Goal: Transaction & Acquisition: Complete application form

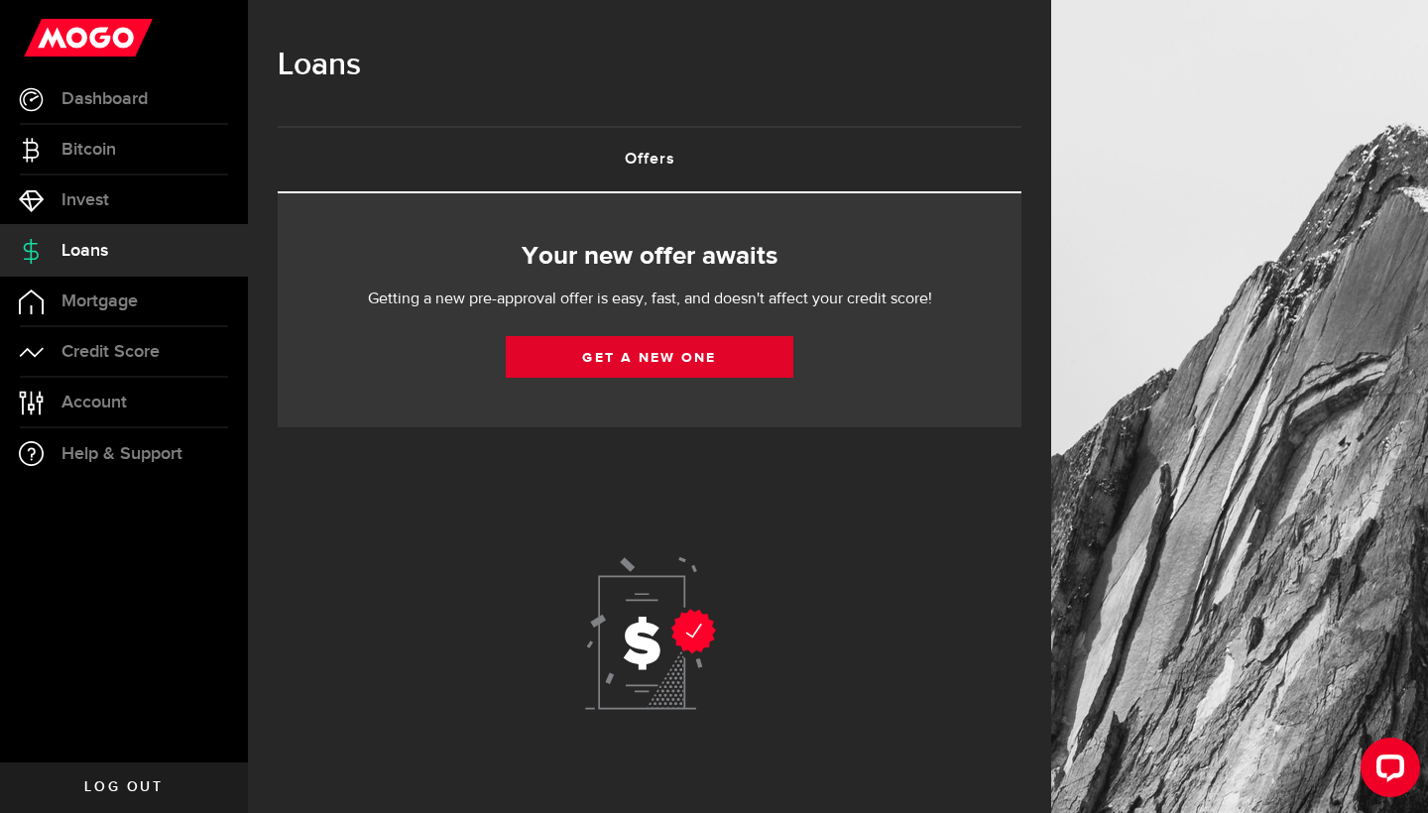
click at [601, 359] on link "Get a new one" at bounding box center [650, 357] width 288 height 42
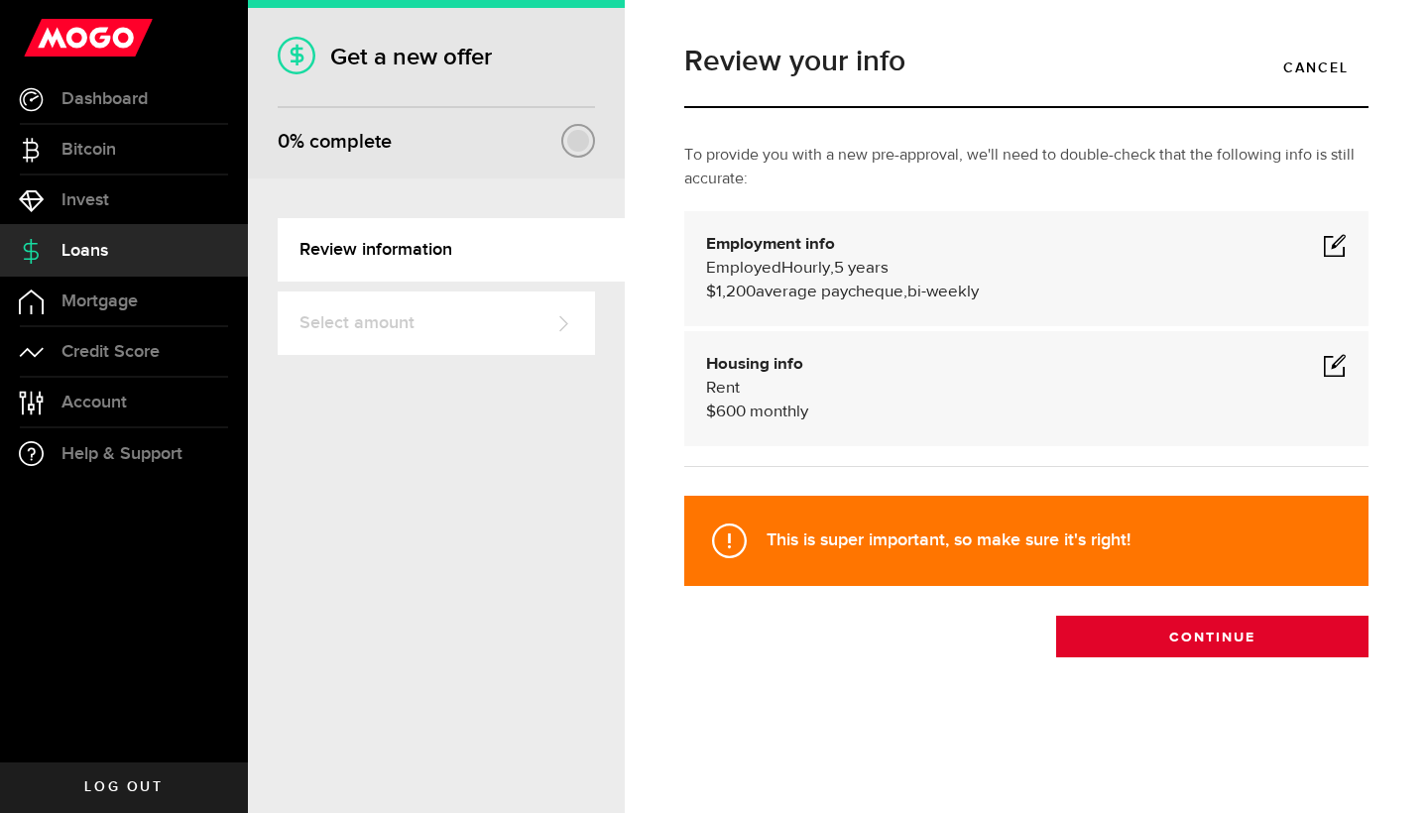
click at [1184, 631] on button "Continue" at bounding box center [1212, 637] width 312 height 42
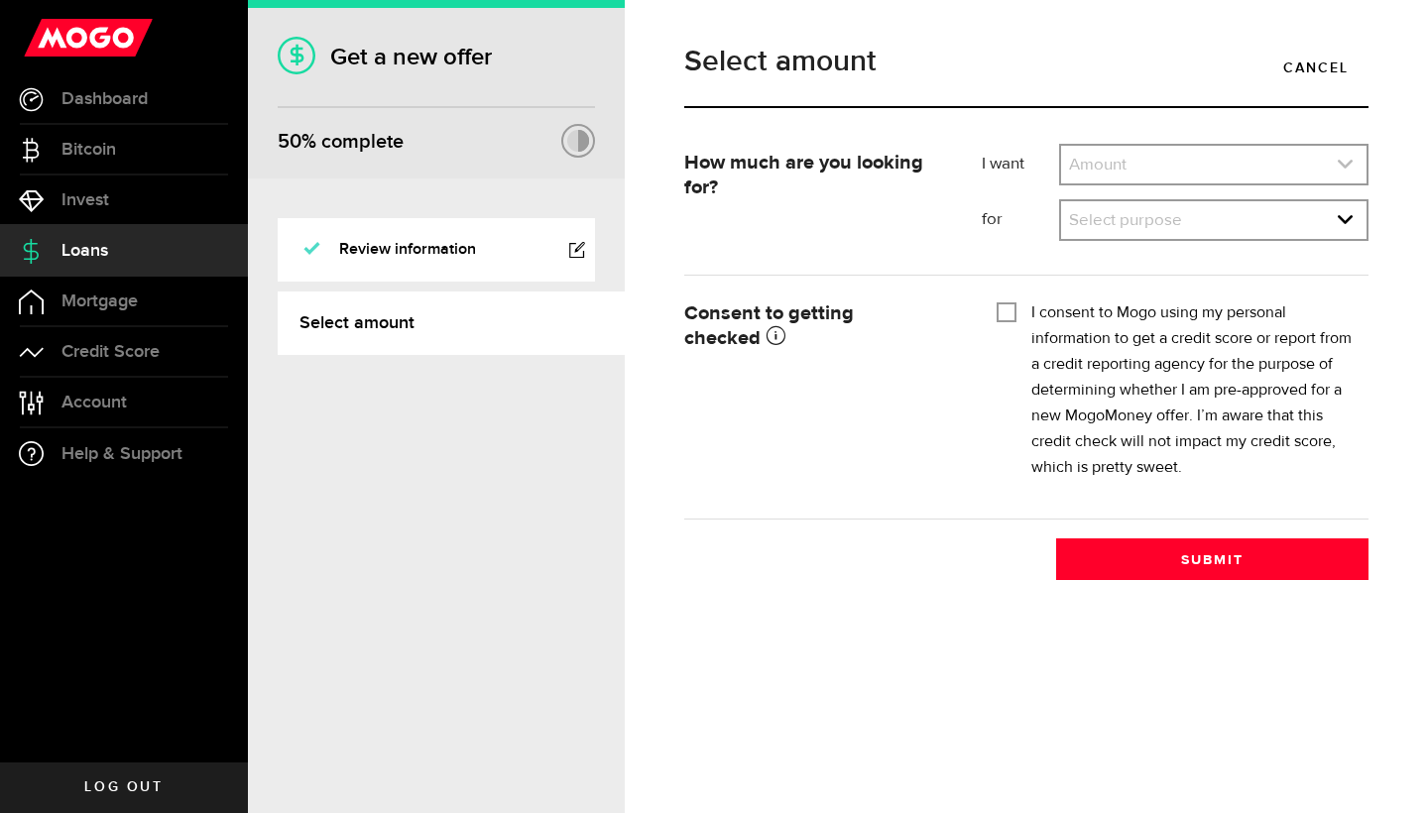
click at [1169, 164] on link "expand select" at bounding box center [1213, 165] width 305 height 38
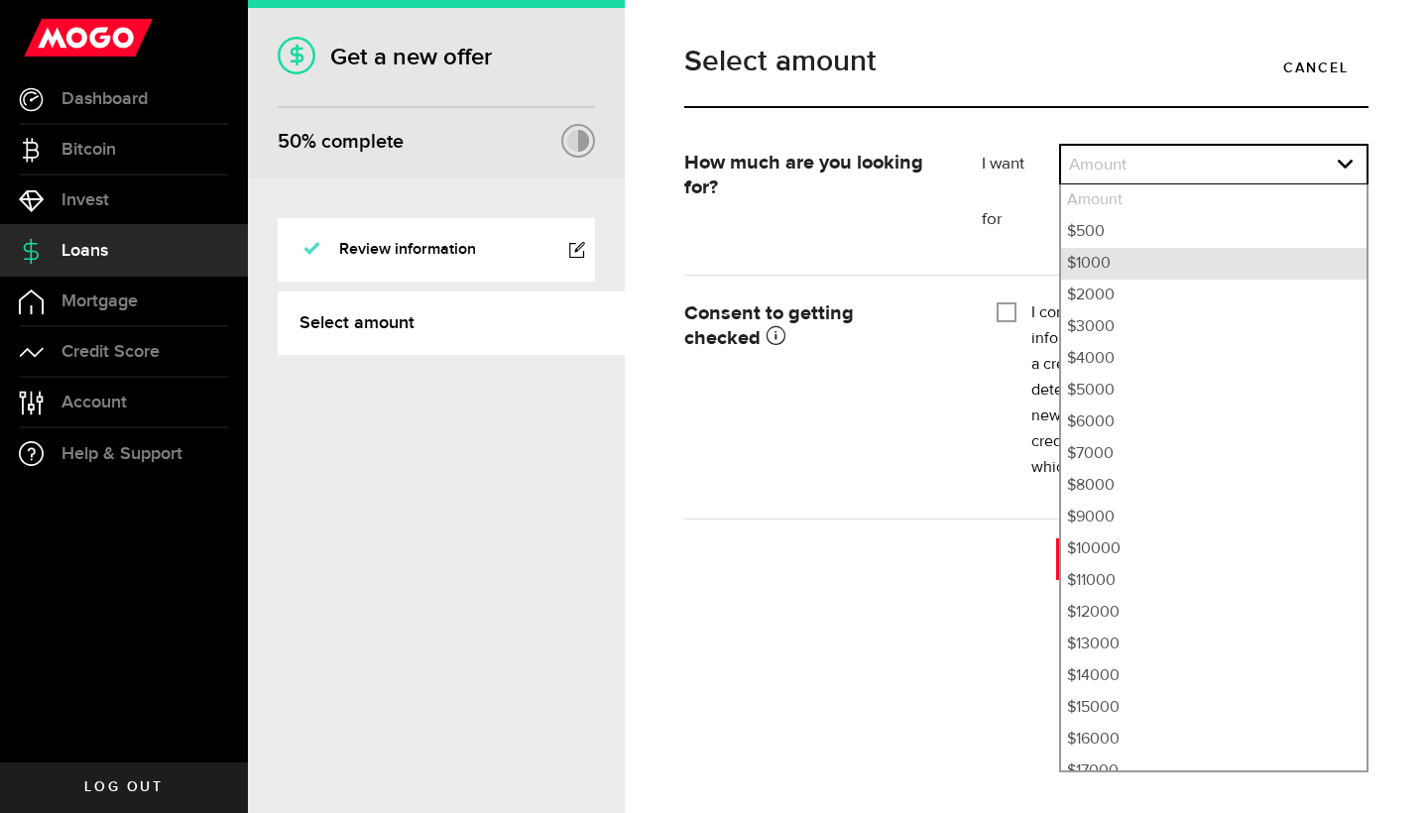
click at [1095, 259] on li "$1000" at bounding box center [1213, 264] width 305 height 32
select select "1000"
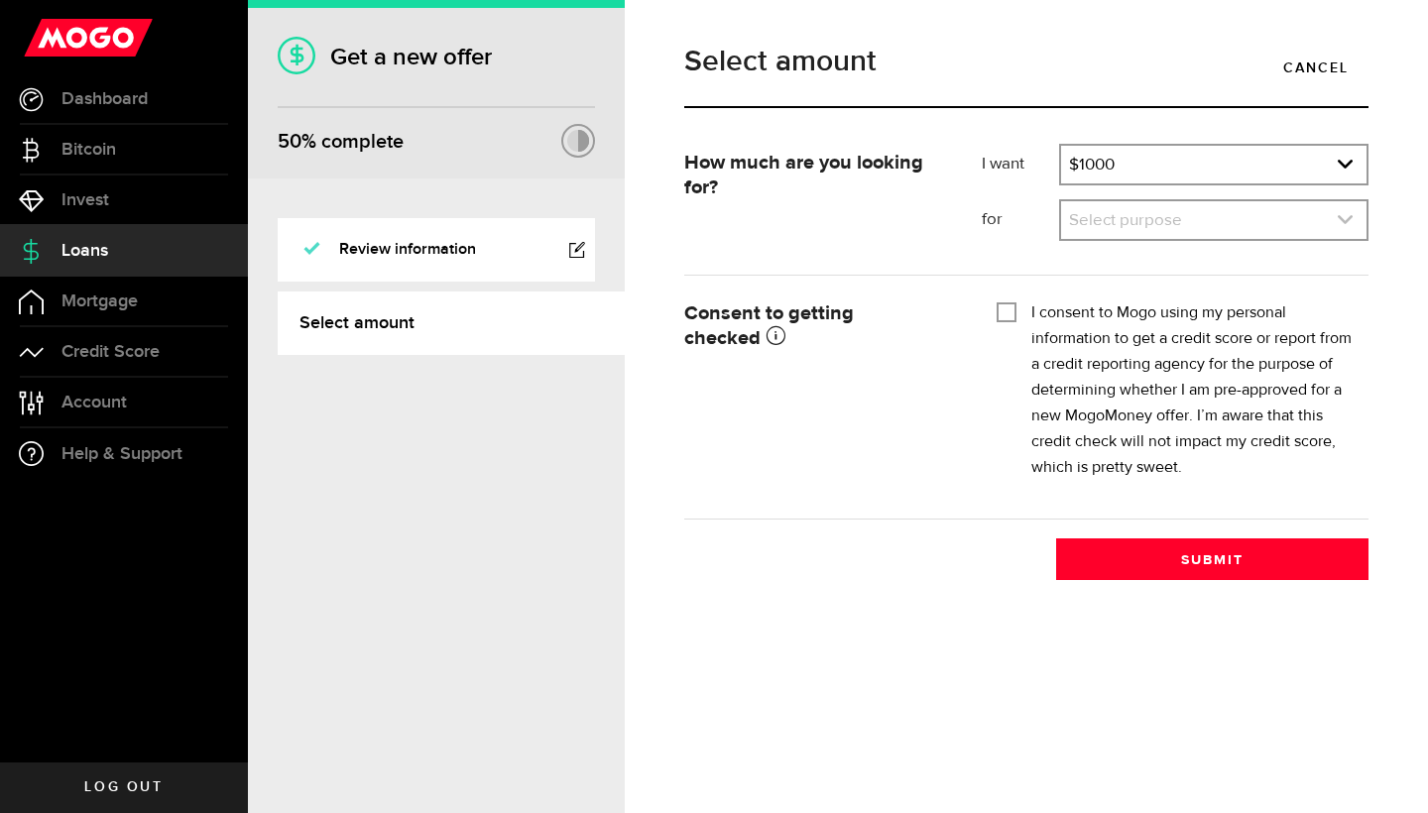
click at [1352, 217] on icon "expand select" at bounding box center [1344, 219] width 17 height 17
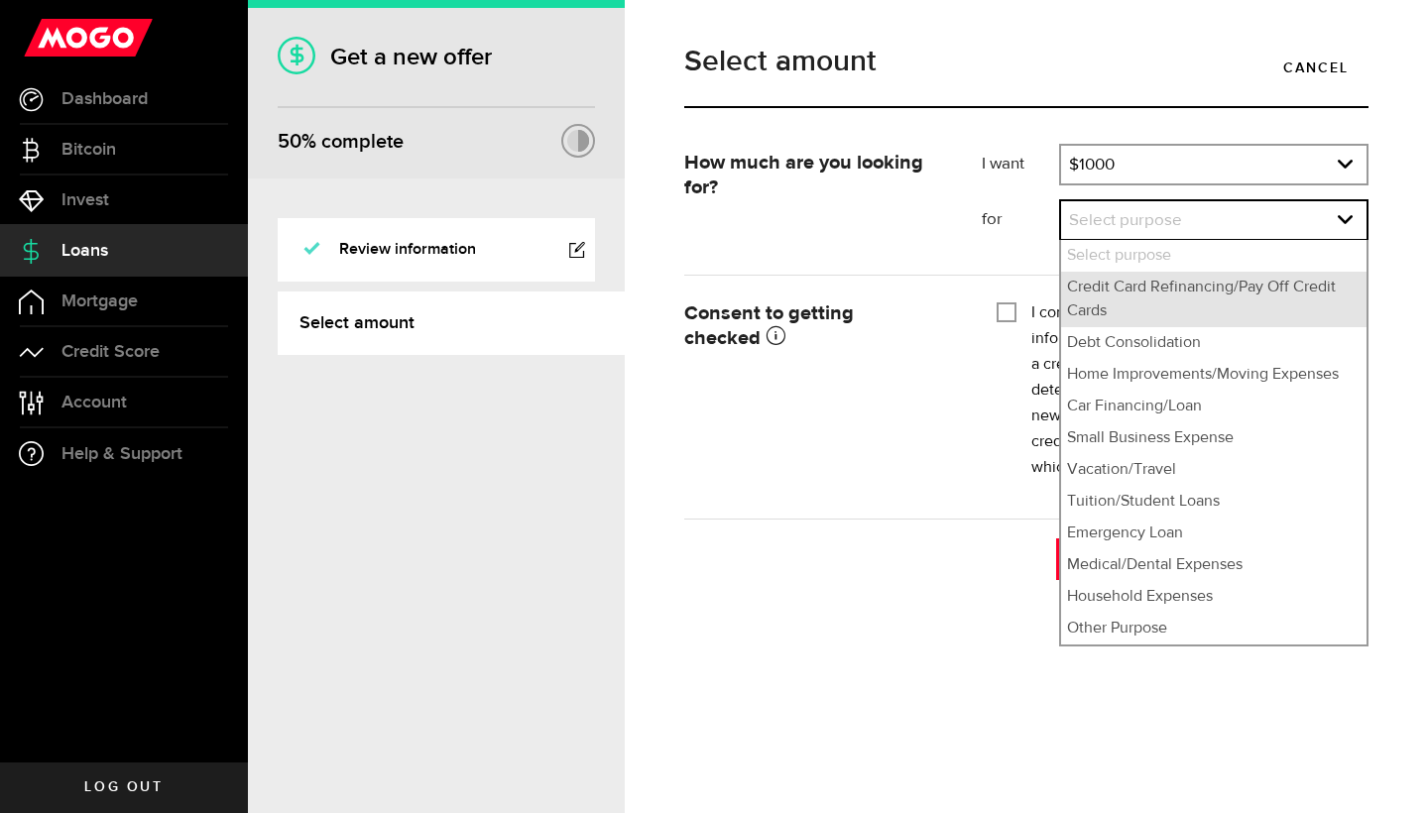
click at [1168, 301] on li "Credit Card Refinancing/Pay Off Credit Cards" at bounding box center [1213, 300] width 305 height 56
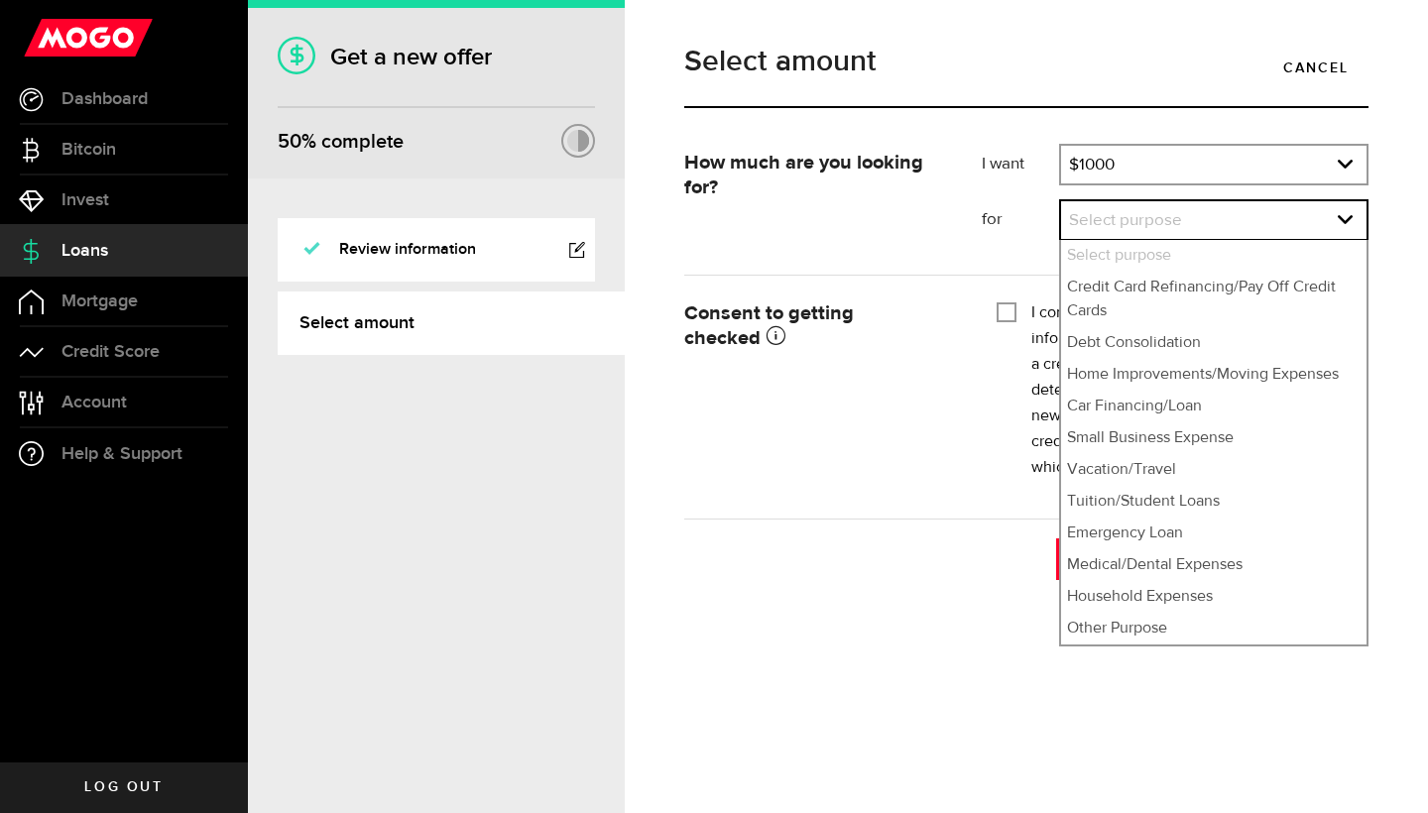
select select "Credit Card Refinancing/Pay Off Credit Cards"
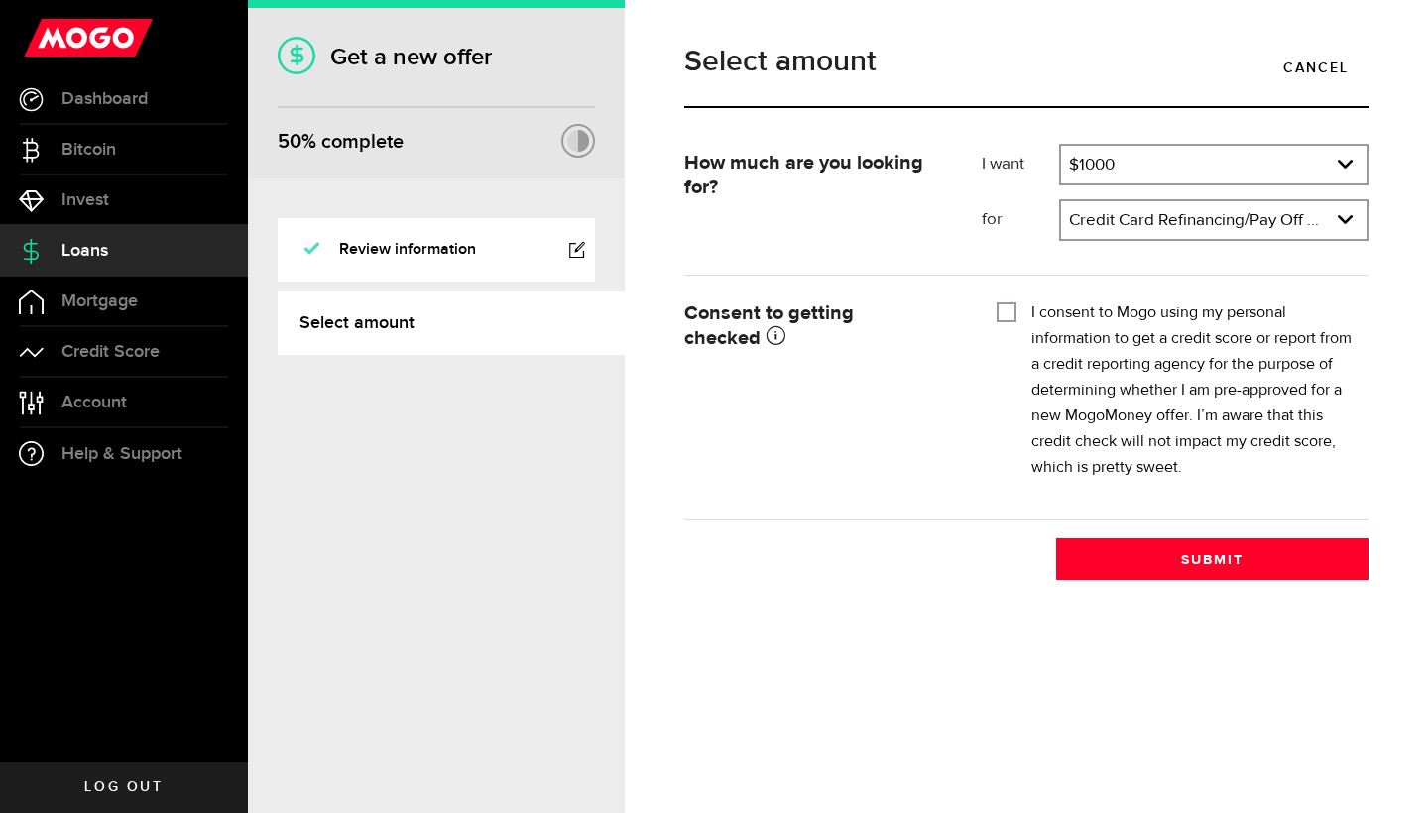
click at [1006, 314] on input "I consent to Mogo using my personal information to get a credit score or report…" at bounding box center [1006, 310] width 20 height 20
checkbox input "true"
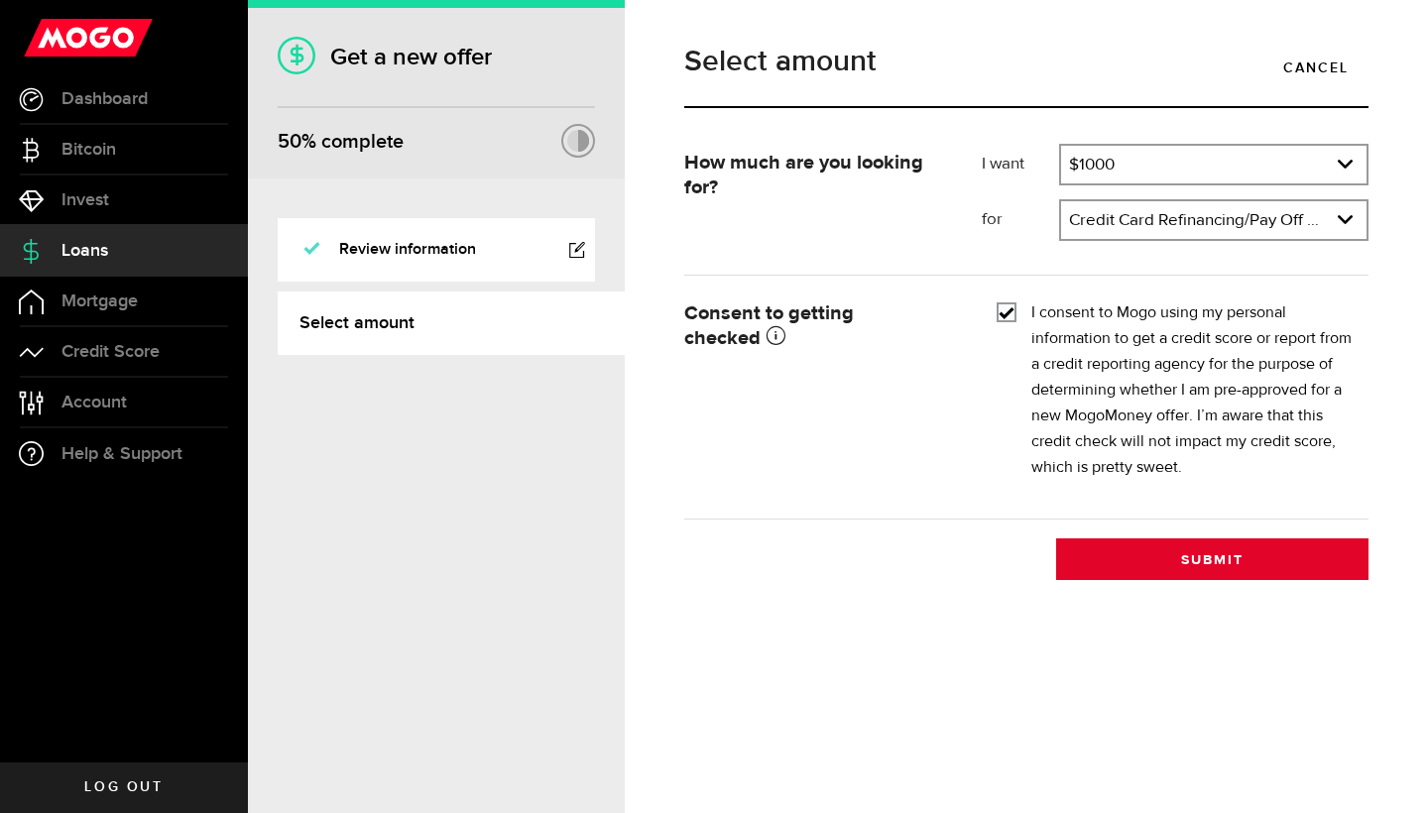
click at [1172, 559] on button "Submit" at bounding box center [1212, 559] width 312 height 42
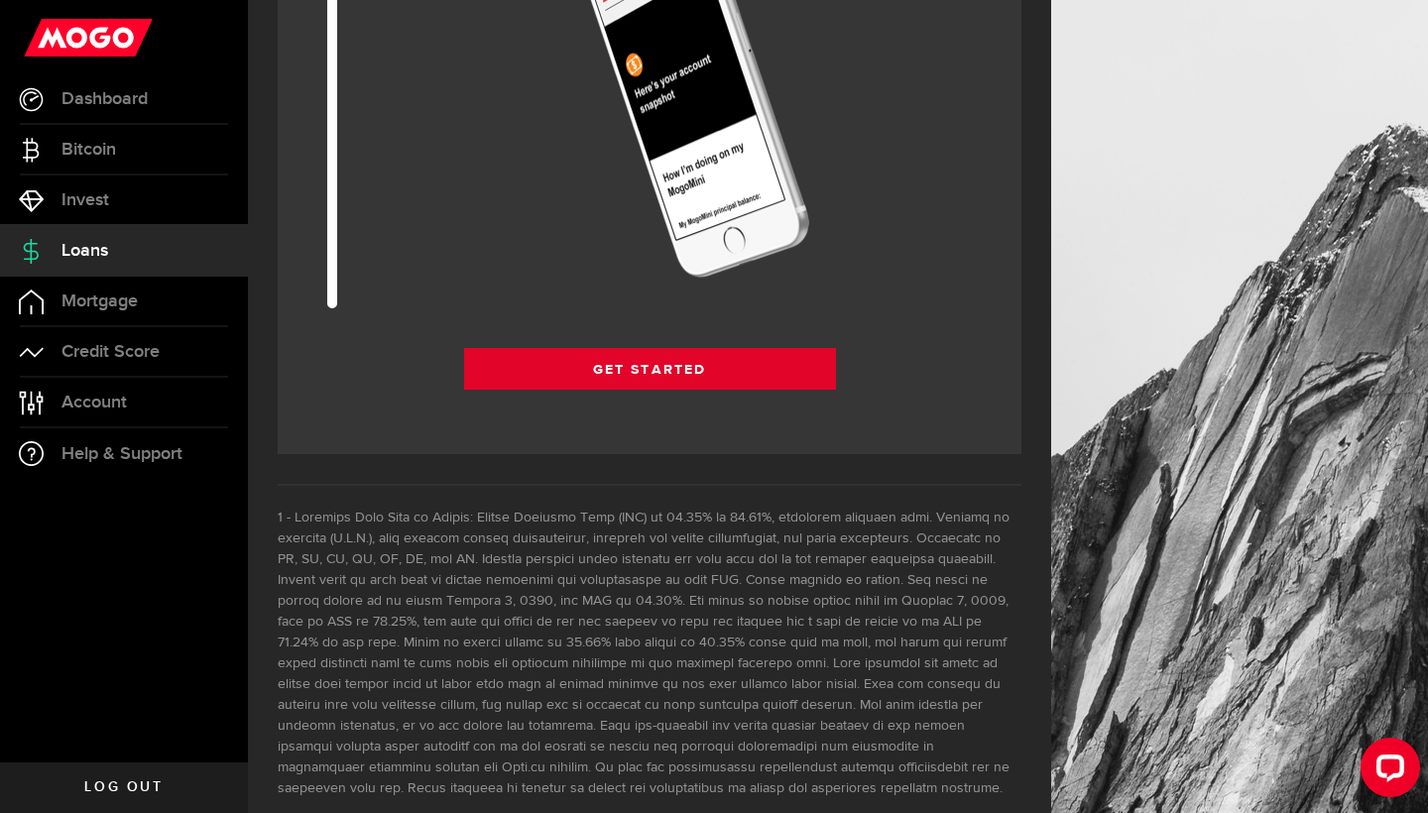
scroll to position [2688, 0]
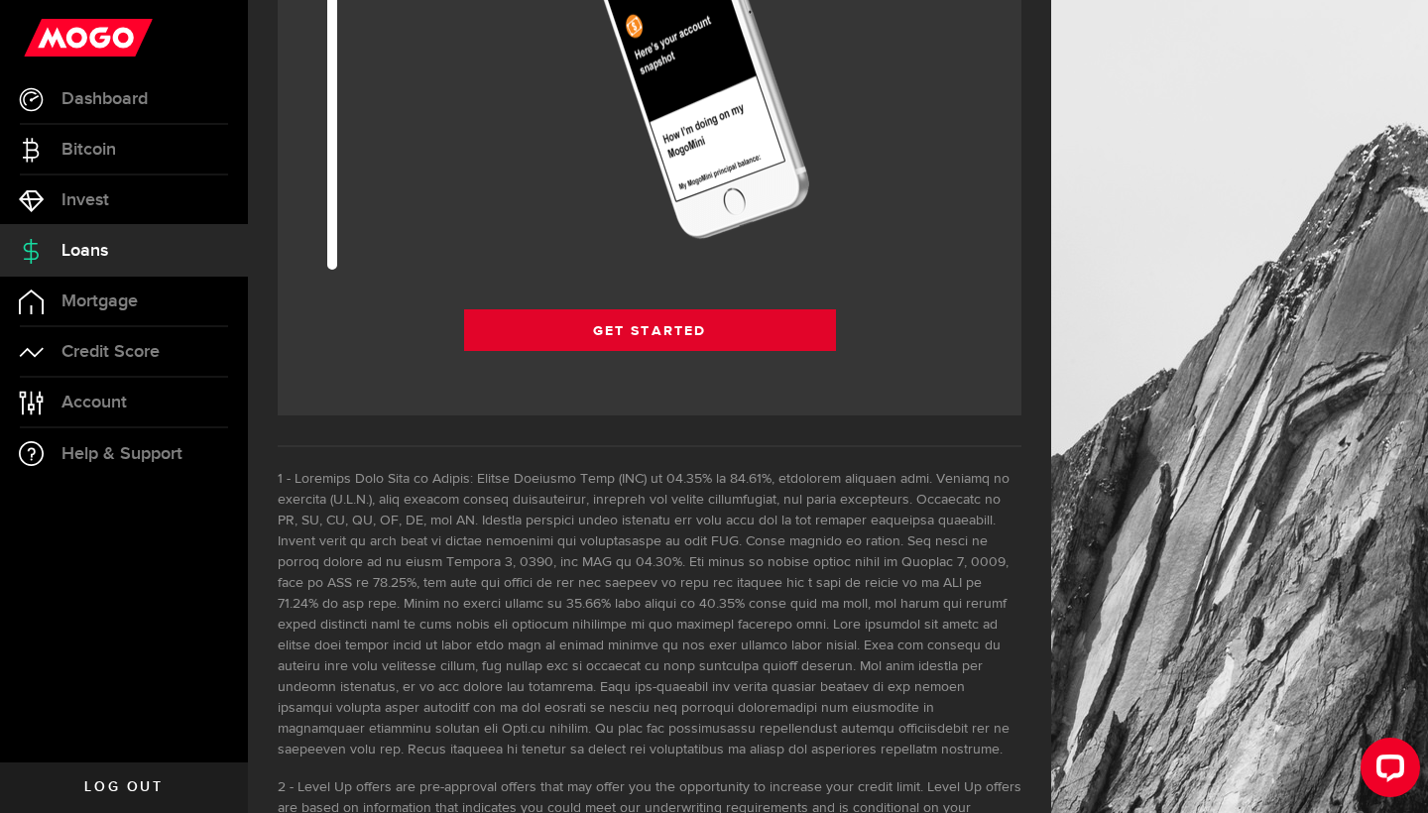
click at [662, 333] on link "Get Started" at bounding box center [650, 330] width 372 height 42
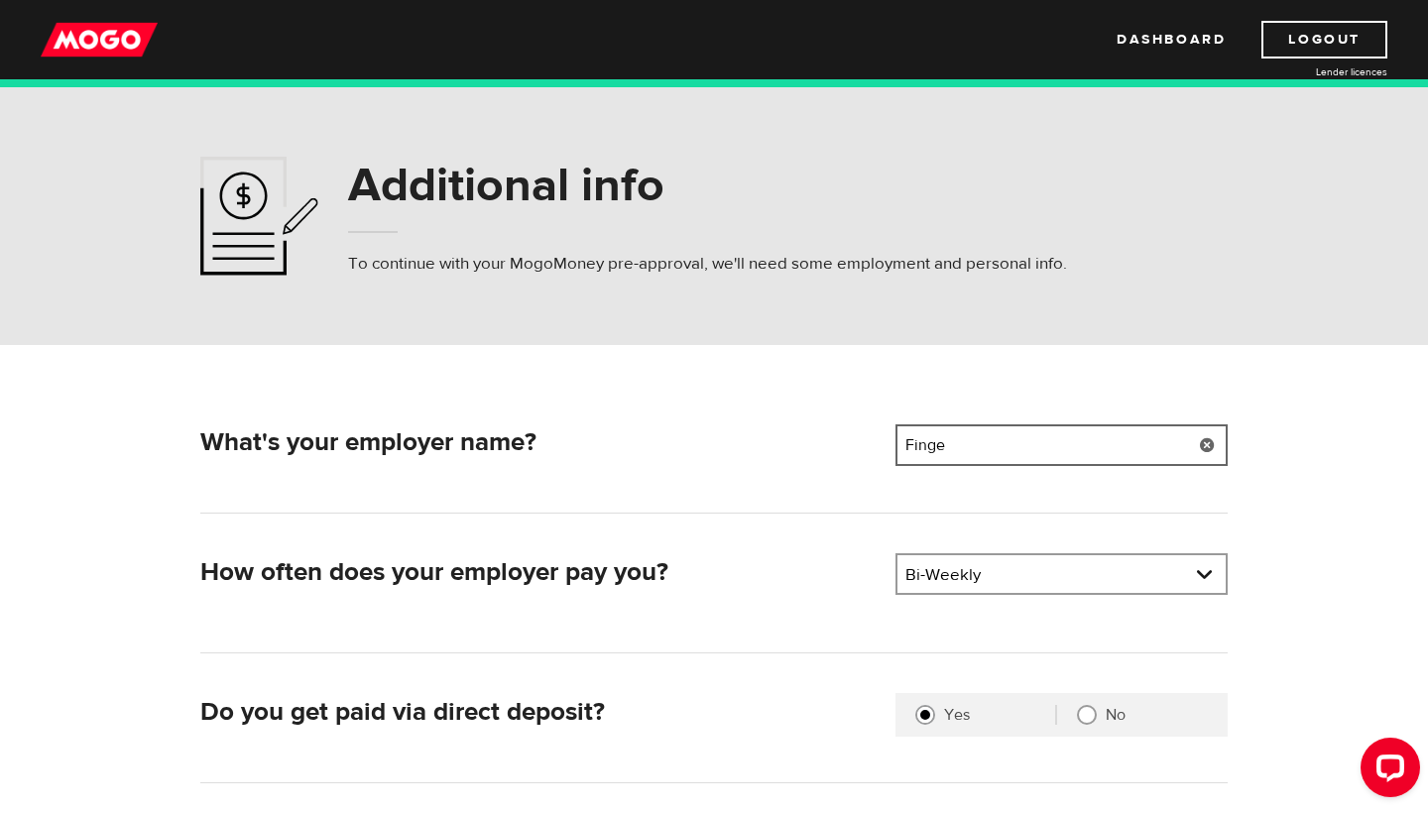
click at [912, 448] on input "Finge" at bounding box center [1061, 445] width 332 height 42
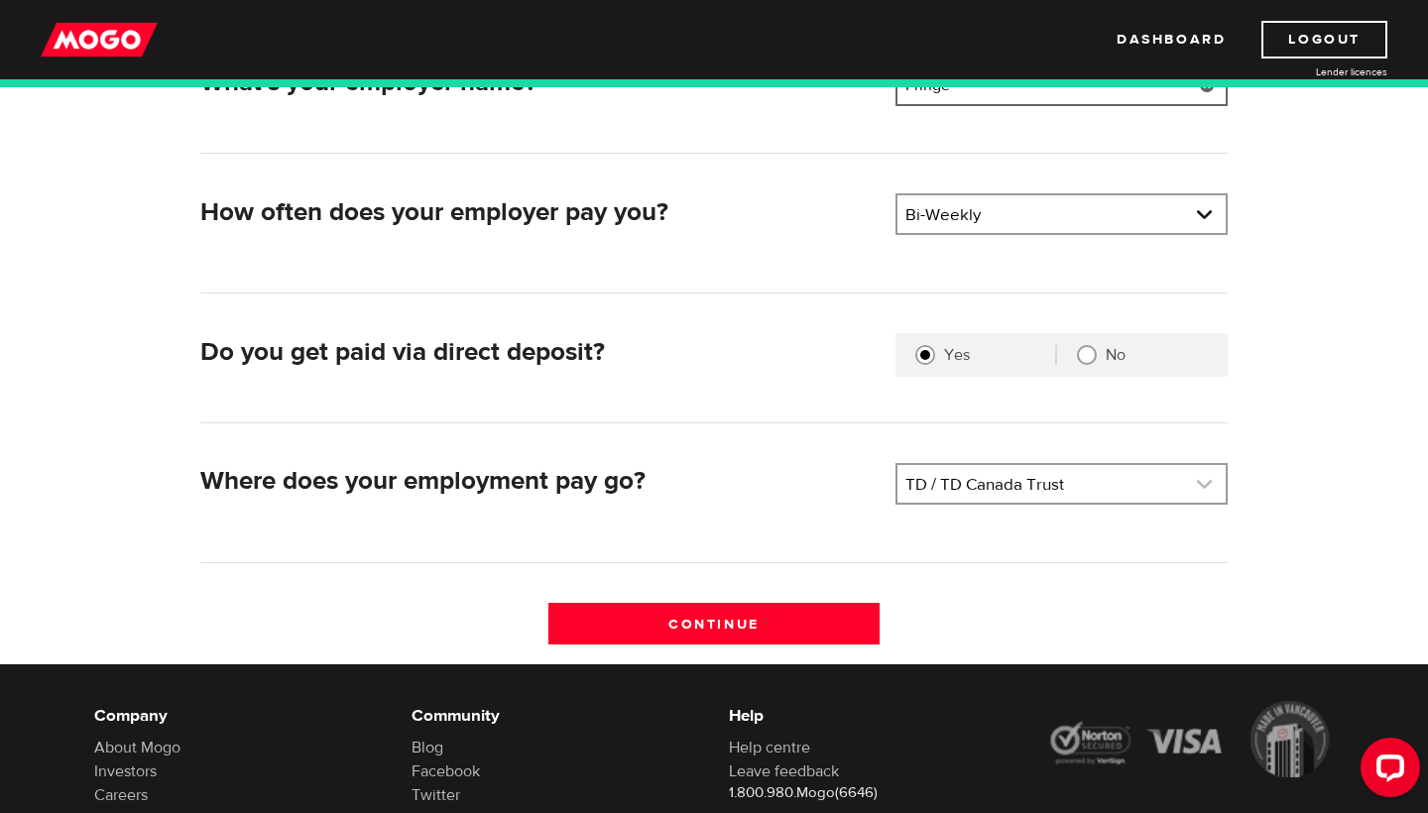
scroll to position [361, 0]
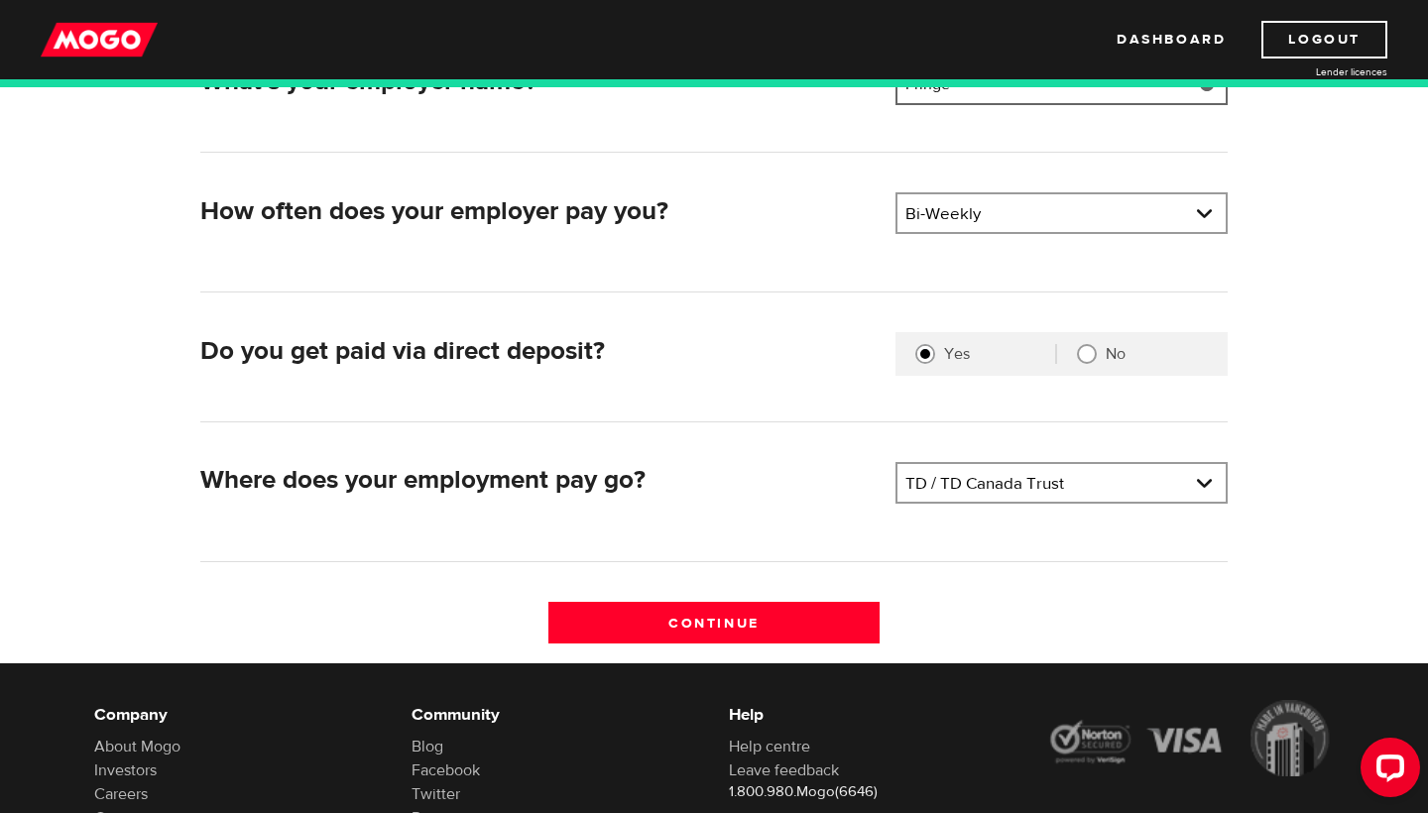
type input "Fringe"
click at [1082, 355] on input "No" at bounding box center [1087, 354] width 20 height 20
radio input "true"
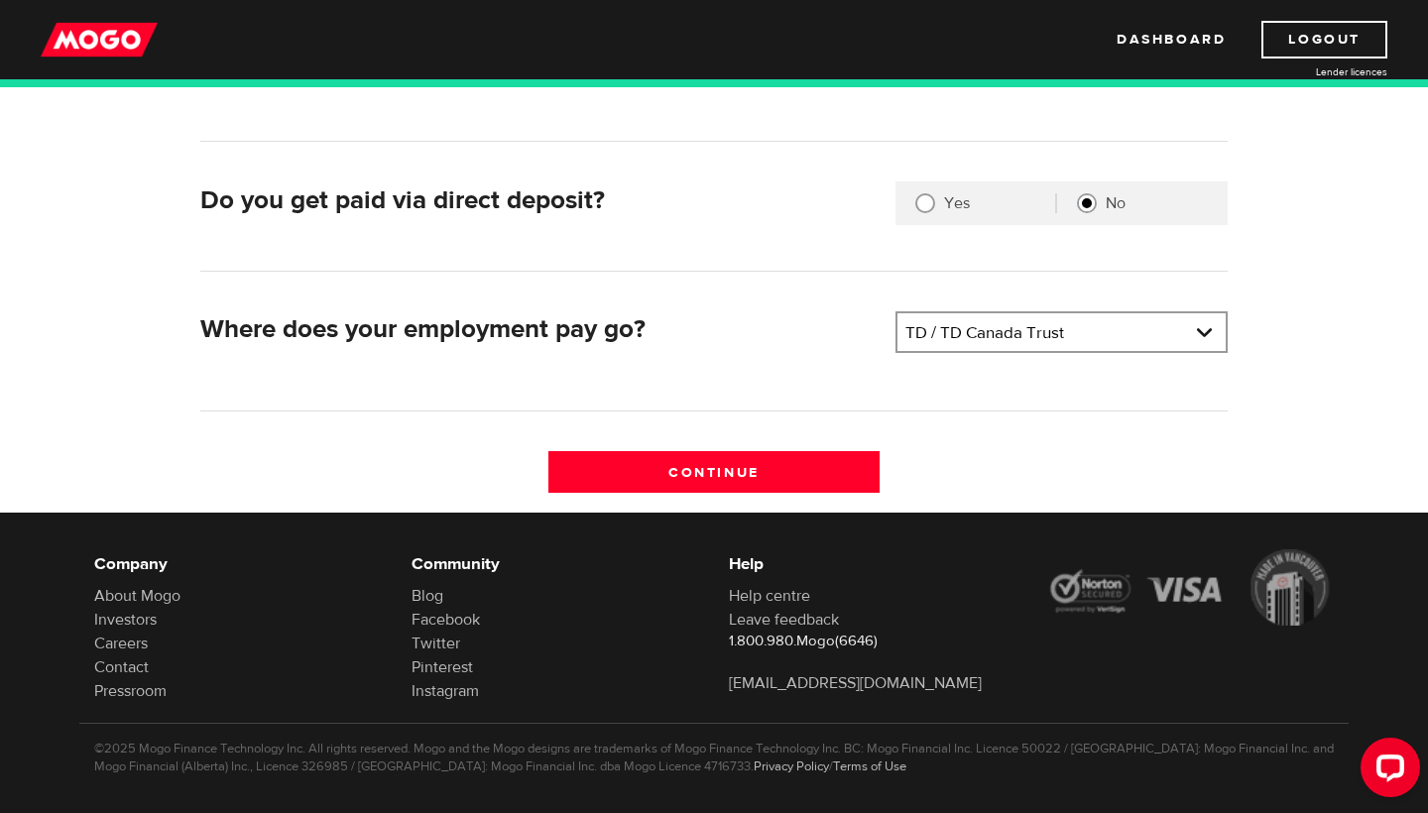
scroll to position [518, 0]
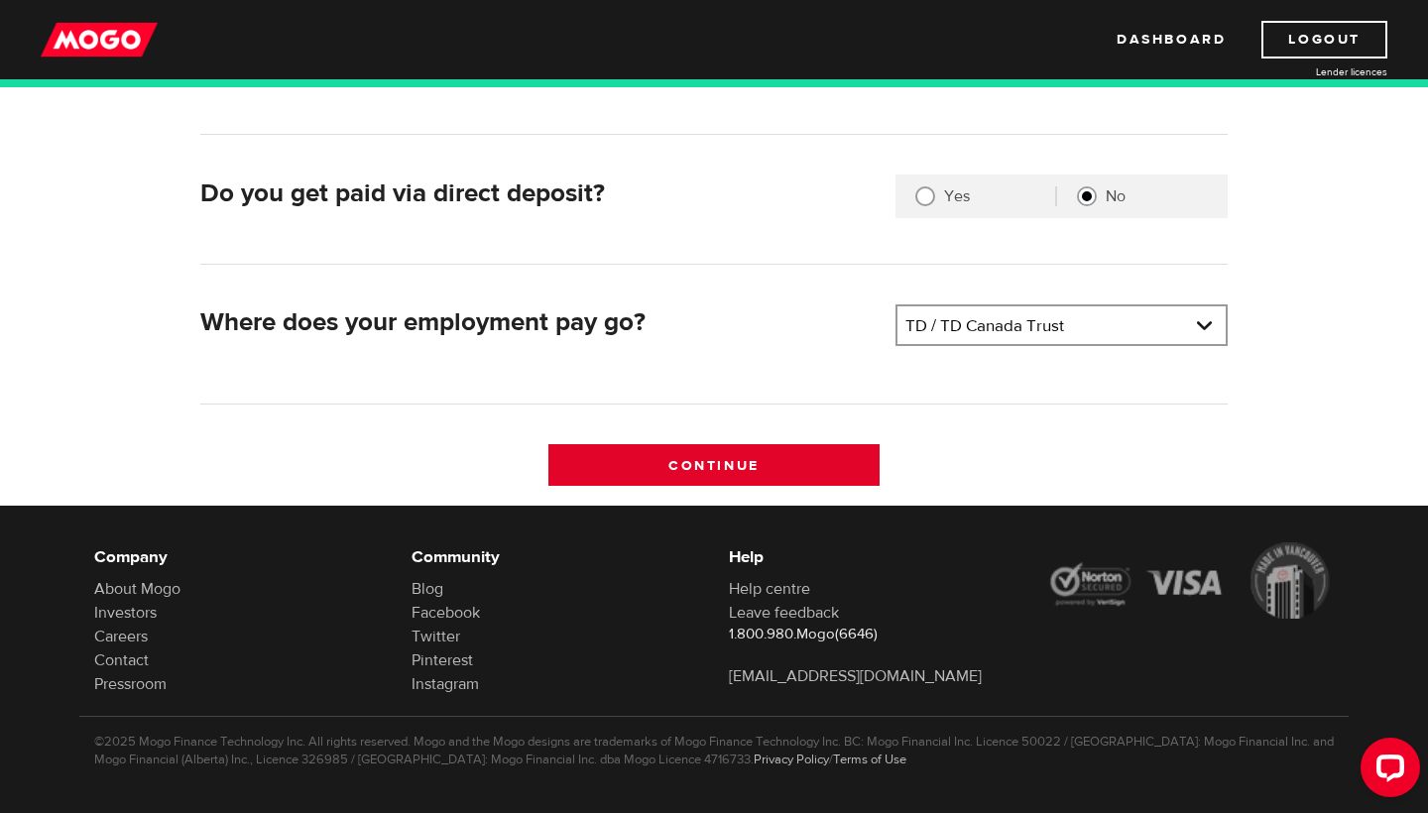
click at [690, 464] on input "Continue" at bounding box center [714, 465] width 332 height 42
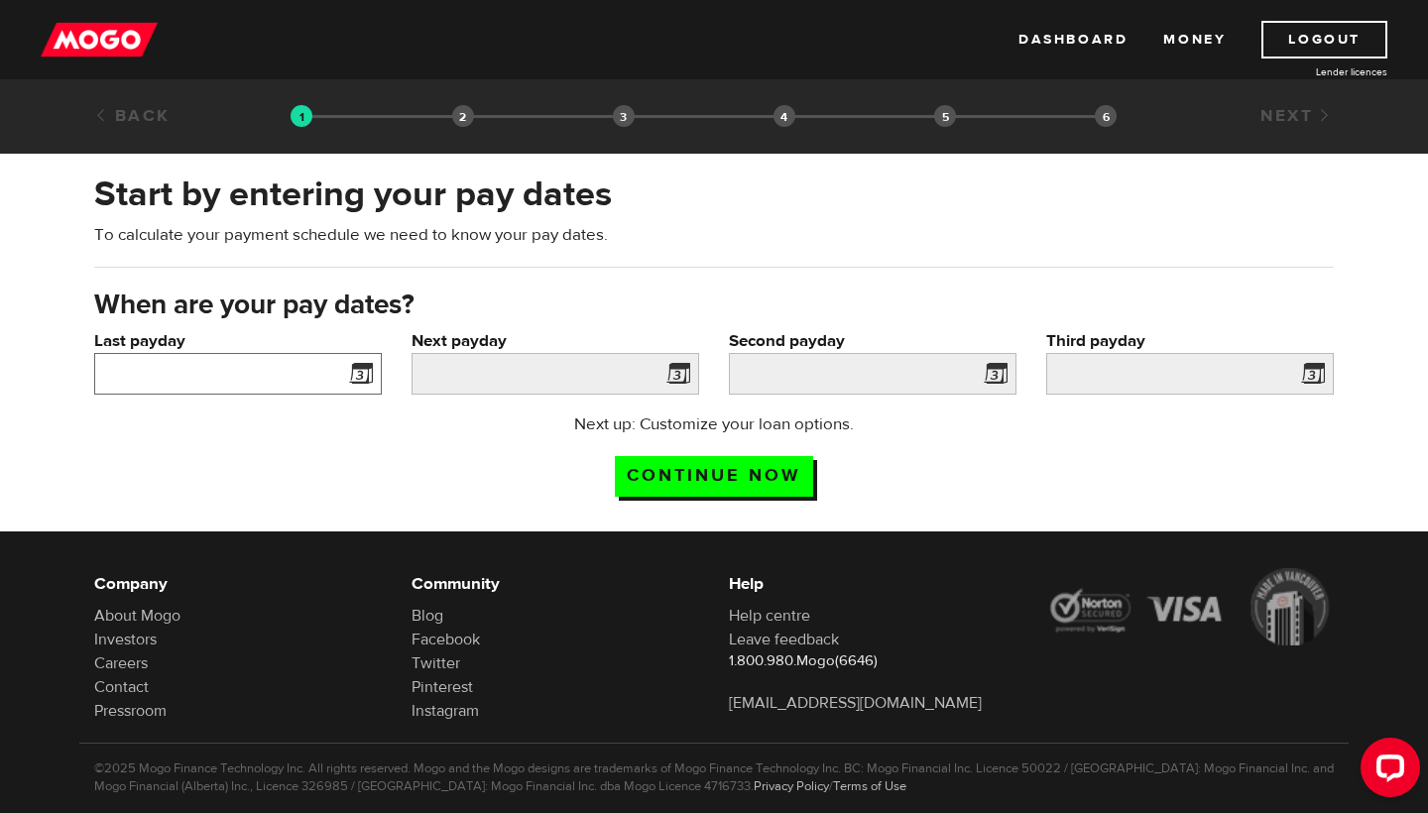
click at [327, 371] on input "Last payday" at bounding box center [238, 374] width 288 height 42
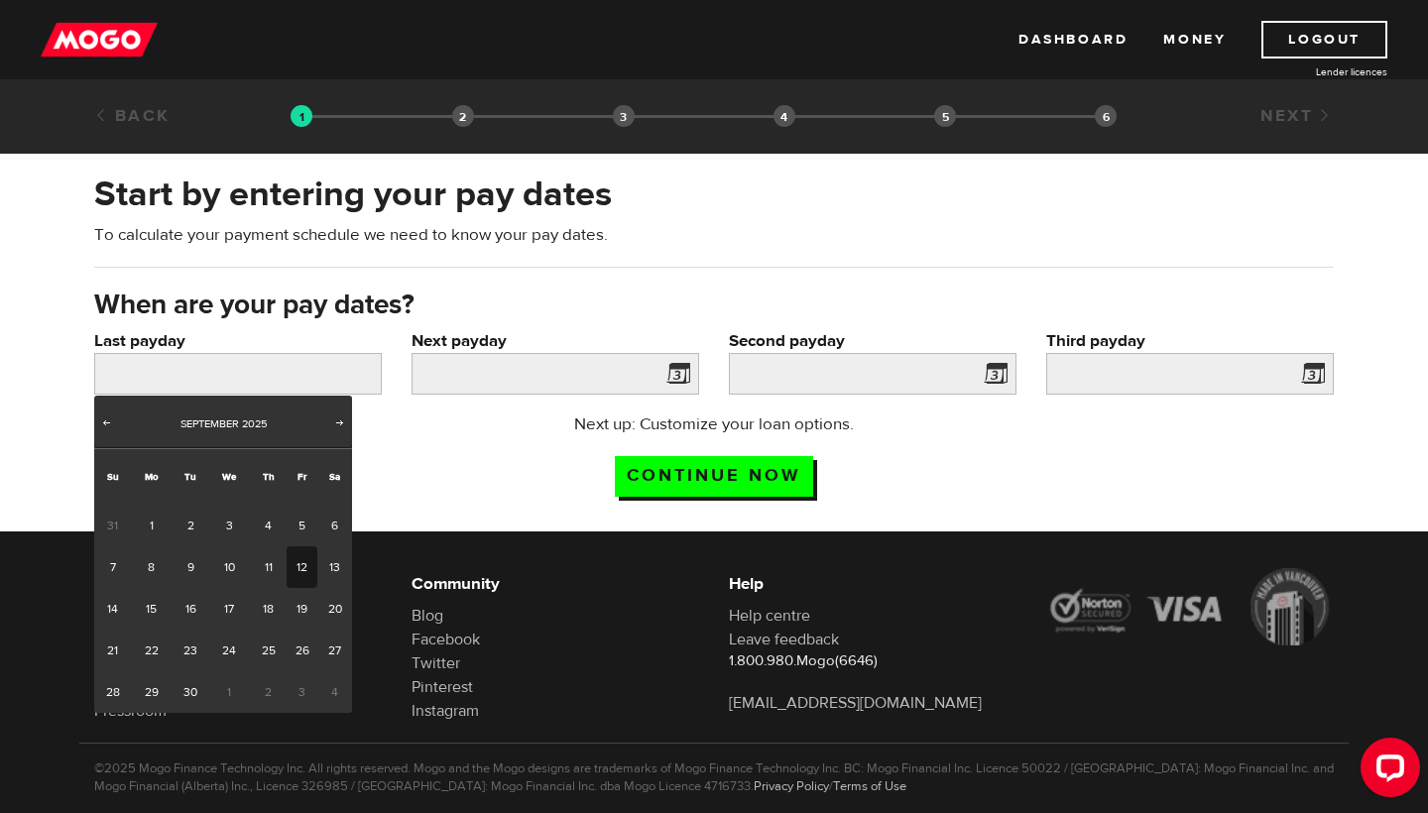
click at [301, 574] on link "12" at bounding box center [302, 567] width 31 height 42
type input "2025/09/12"
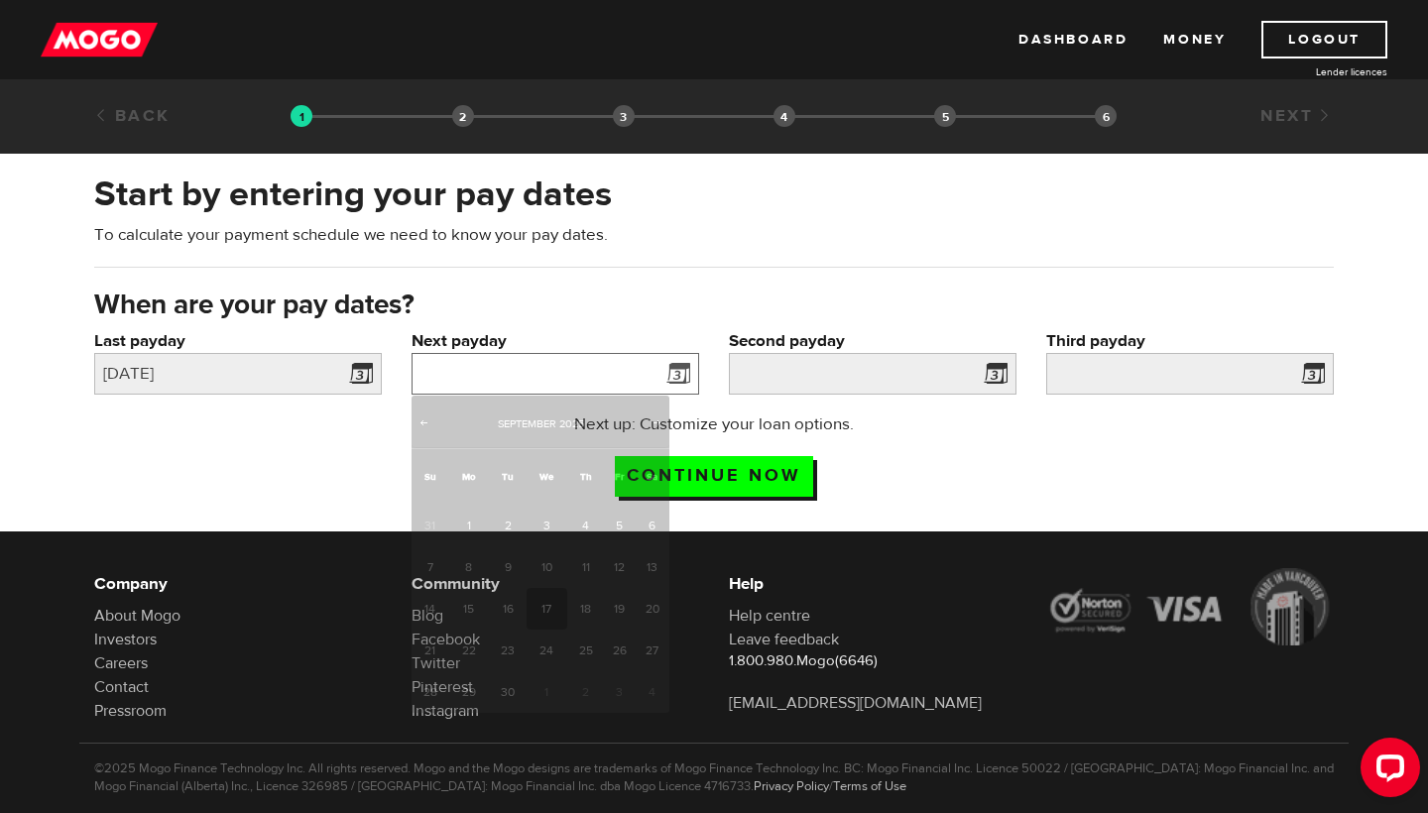
click at [630, 375] on input "Next payday" at bounding box center [555, 374] width 288 height 42
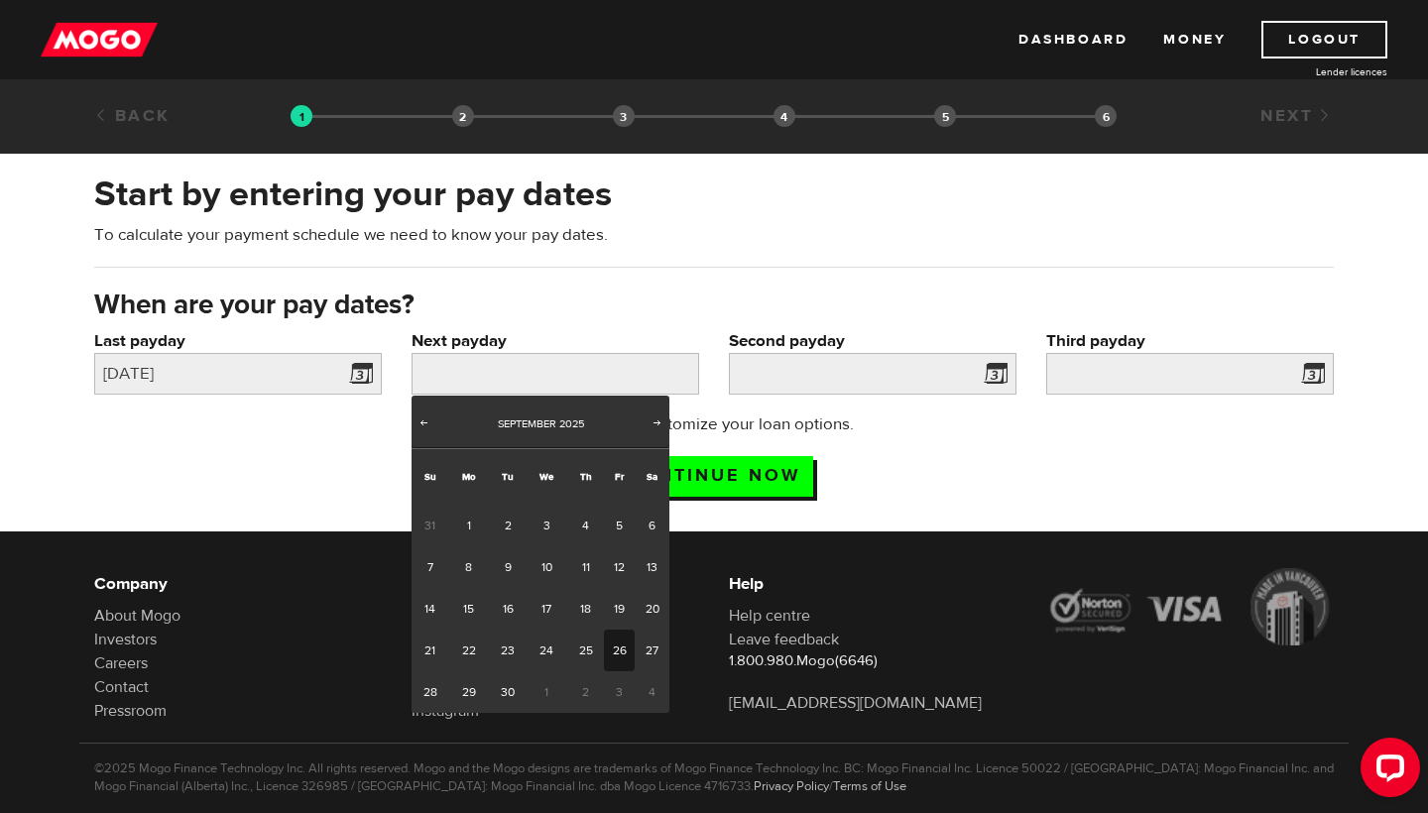
click at [615, 653] on link "26" at bounding box center [619, 651] width 31 height 42
type input "2025/09/26"
type input "2025/10/10"
type input "2025/10/24"
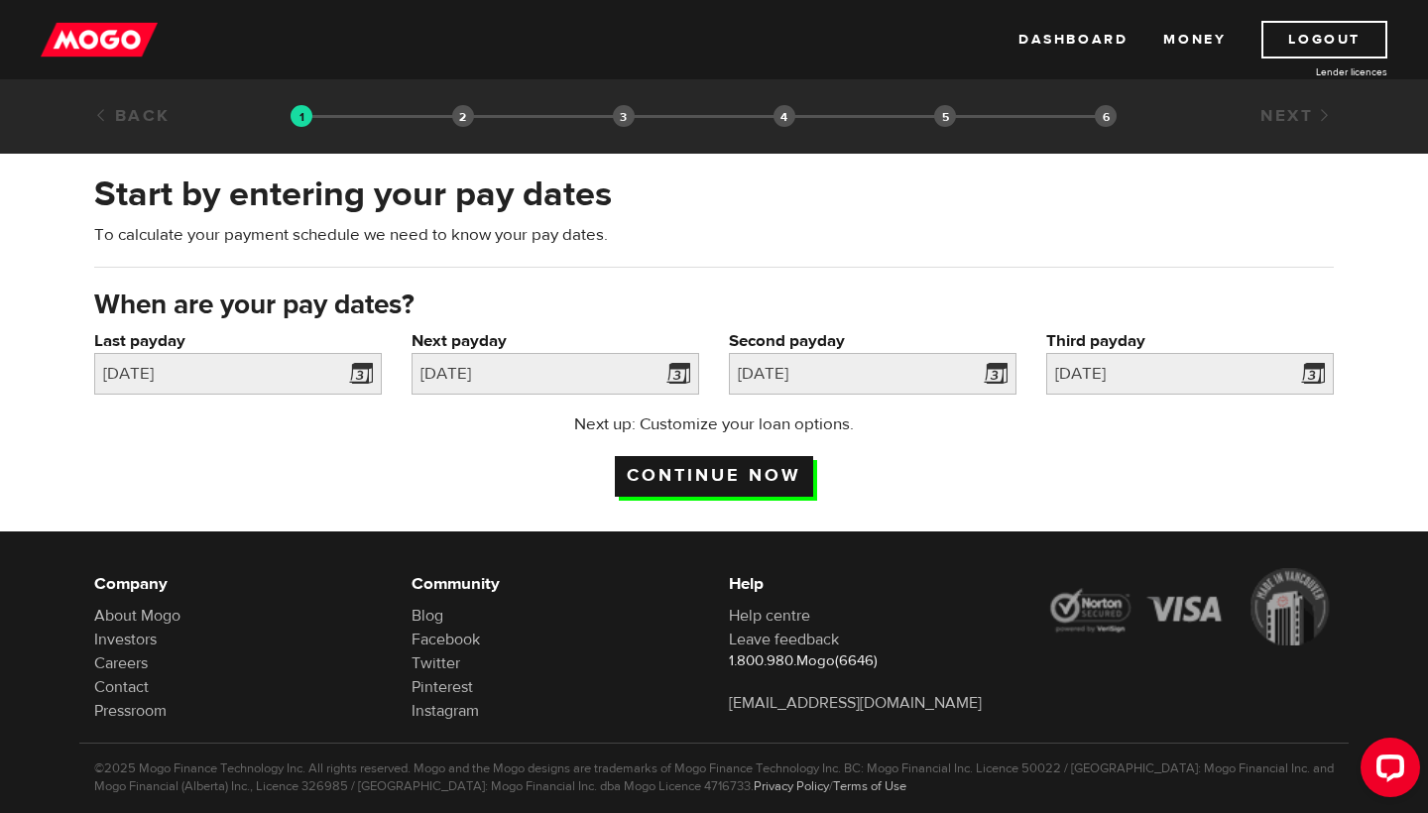
click at [745, 482] on input "Continue now" at bounding box center [714, 476] width 198 height 41
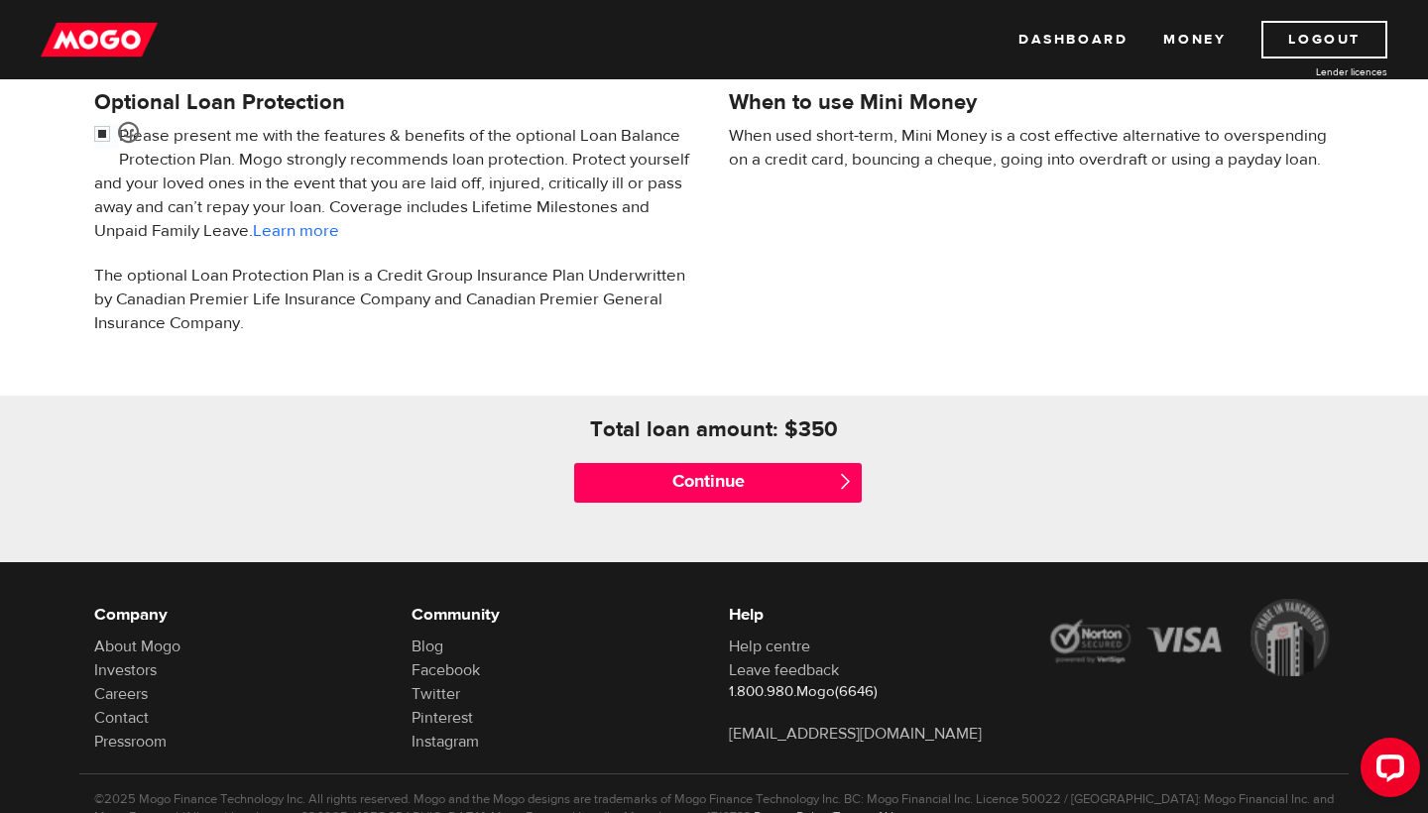
scroll to position [673, 0]
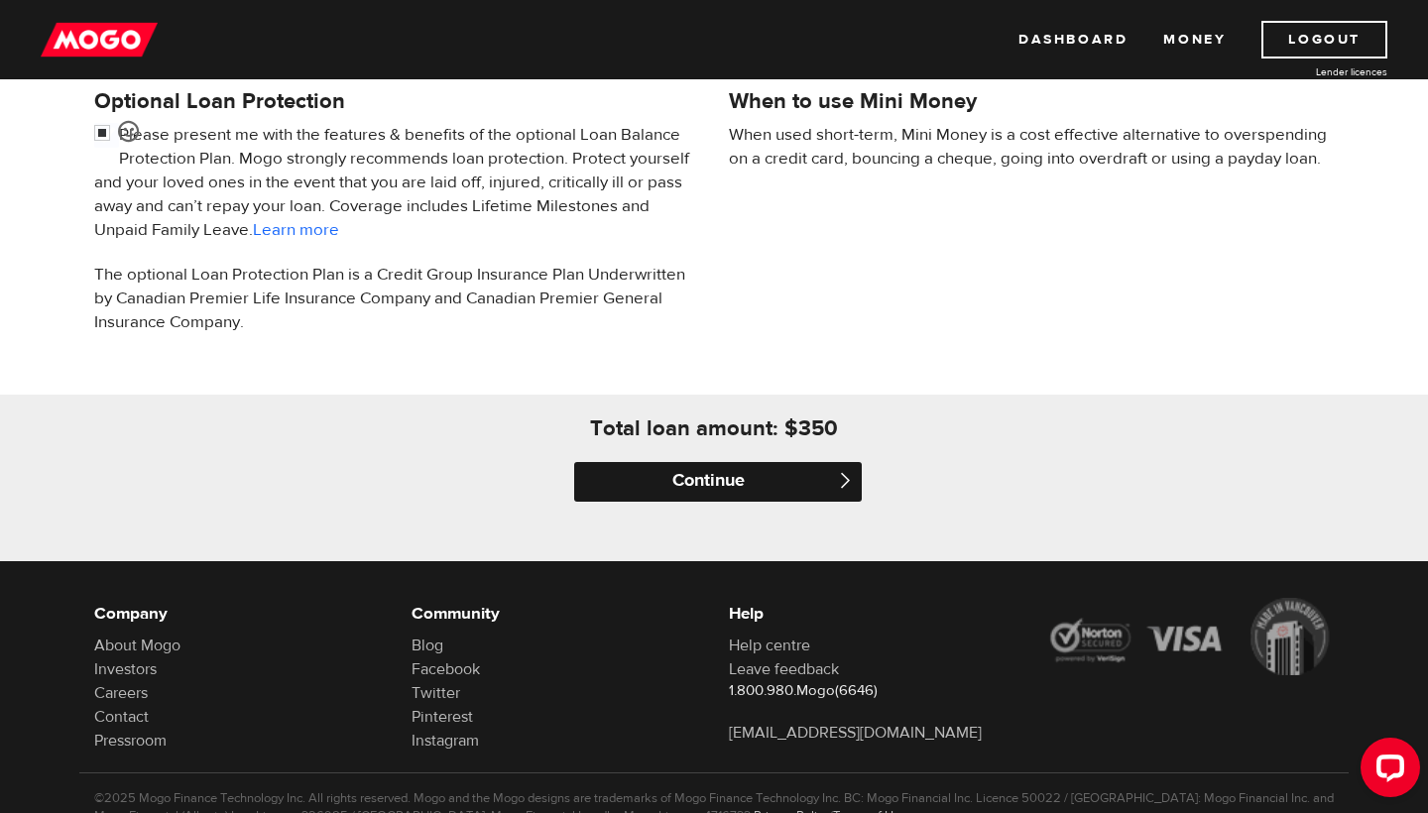
click at [687, 483] on input "Continue" at bounding box center [718, 482] width 288 height 40
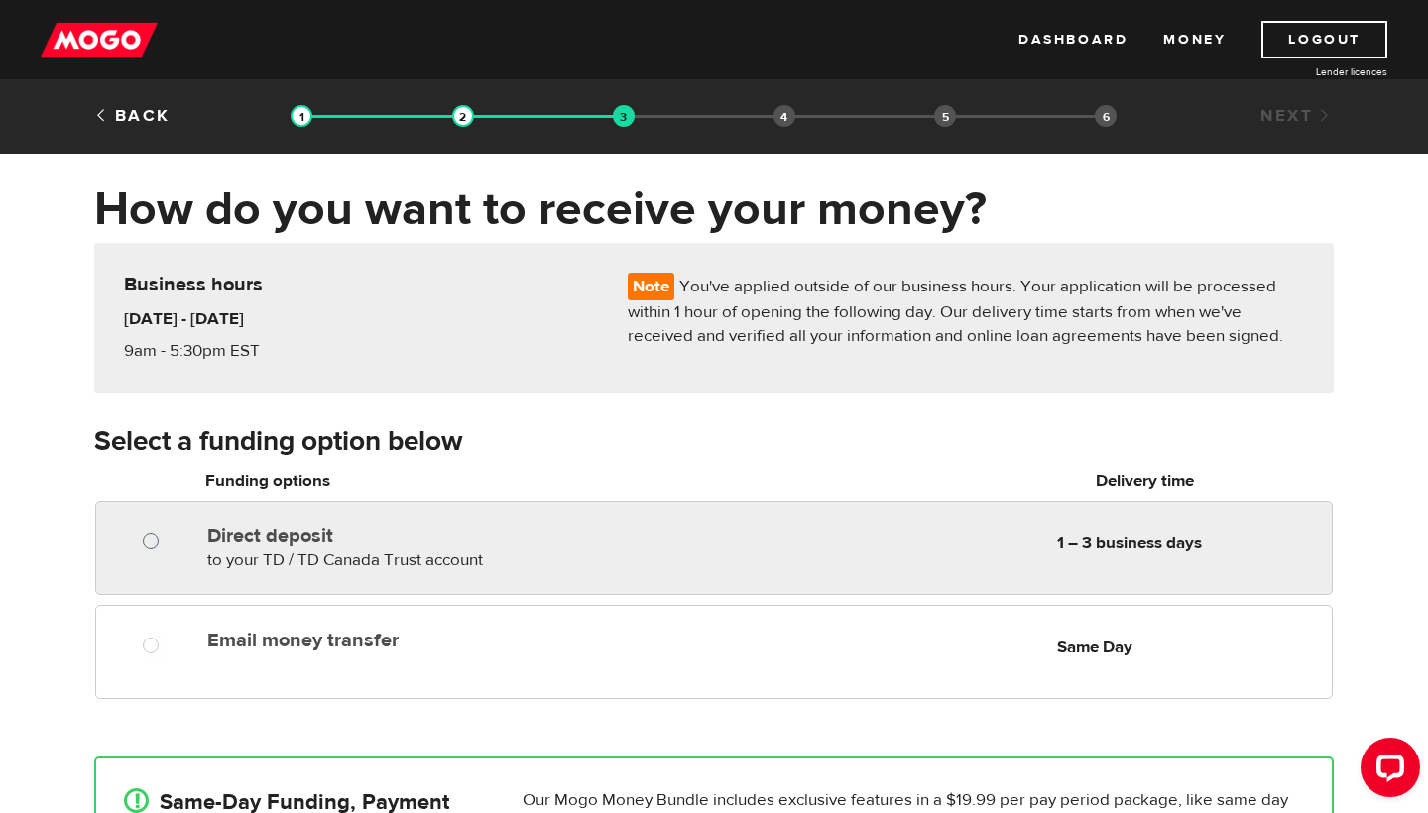
radio input "true"
click at [147, 540] on input "Direct deposit" at bounding box center [155, 543] width 25 height 25
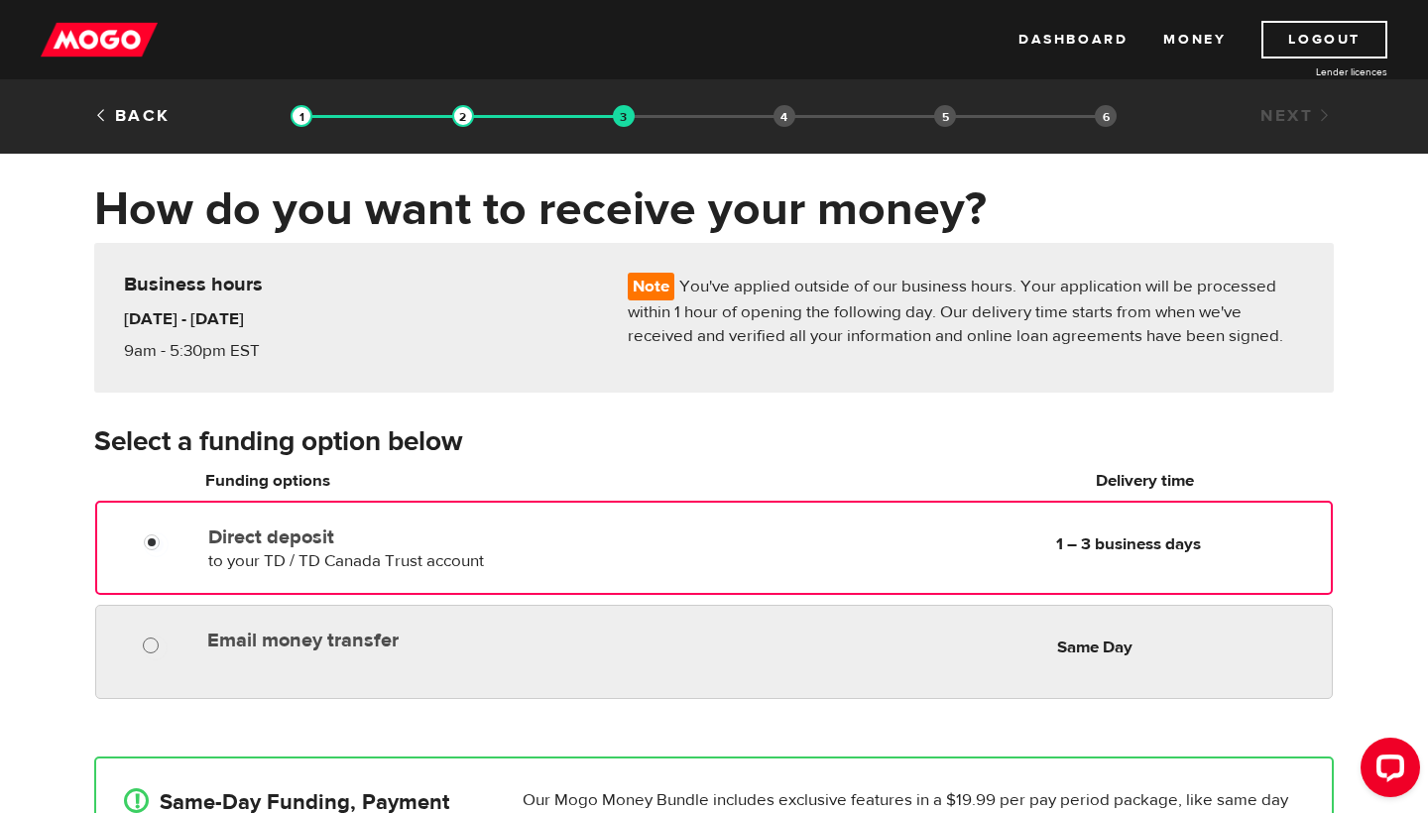
radio input "true"
click at [147, 649] on input "Email money transfer" at bounding box center [155, 647] width 25 height 25
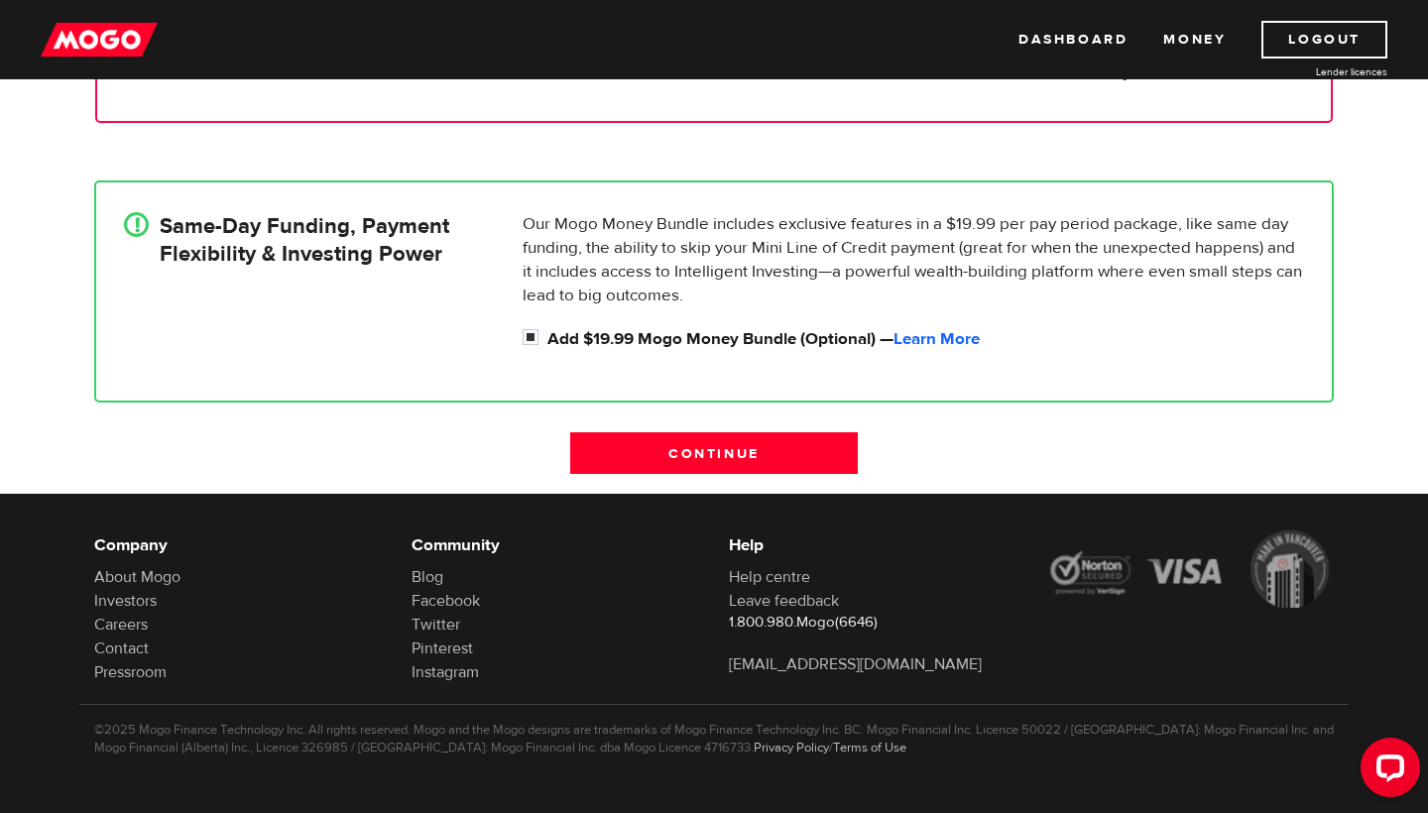
scroll to position [577, 0]
click at [719, 460] on input "Continue" at bounding box center [714, 453] width 288 height 42
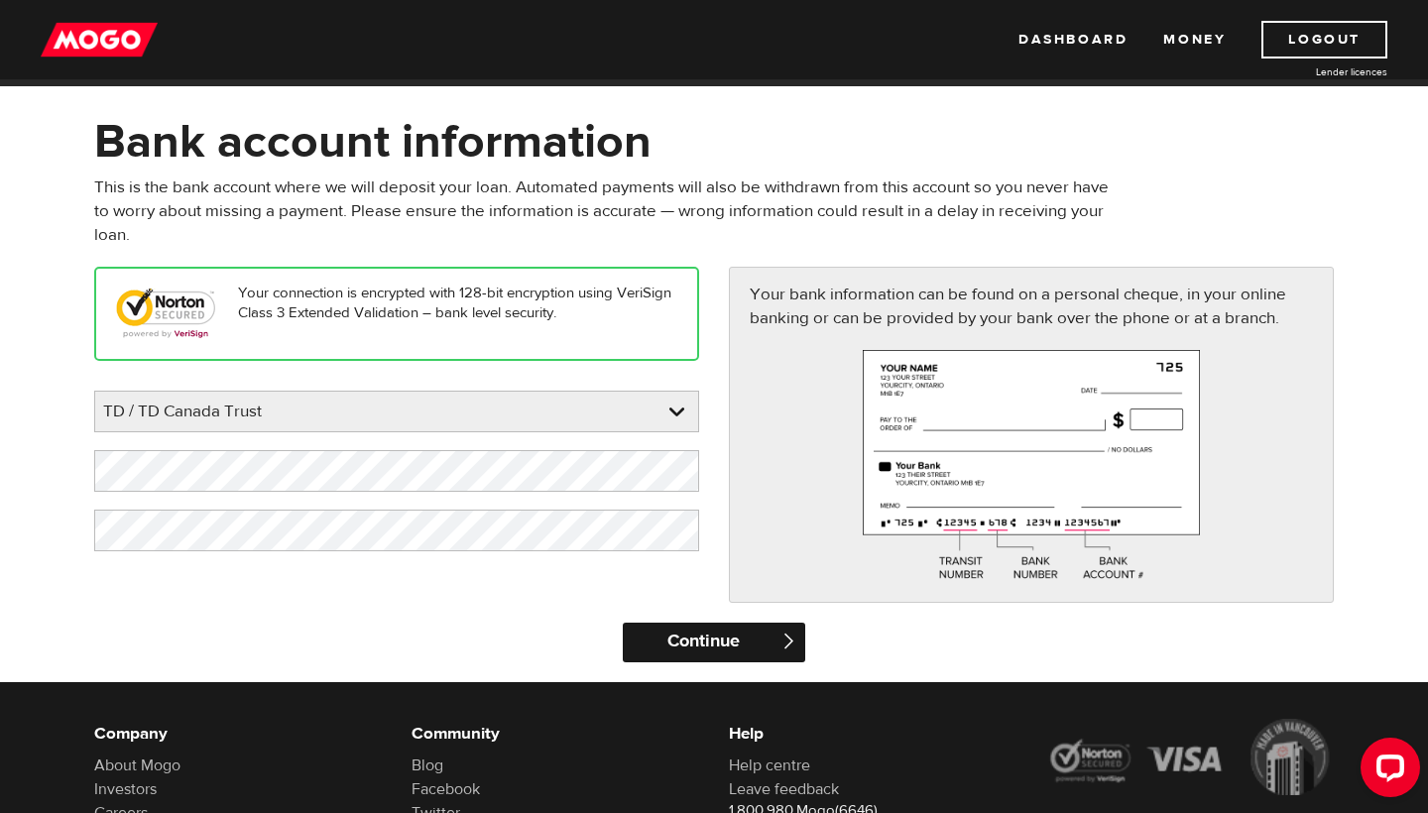
scroll to position [52, 0]
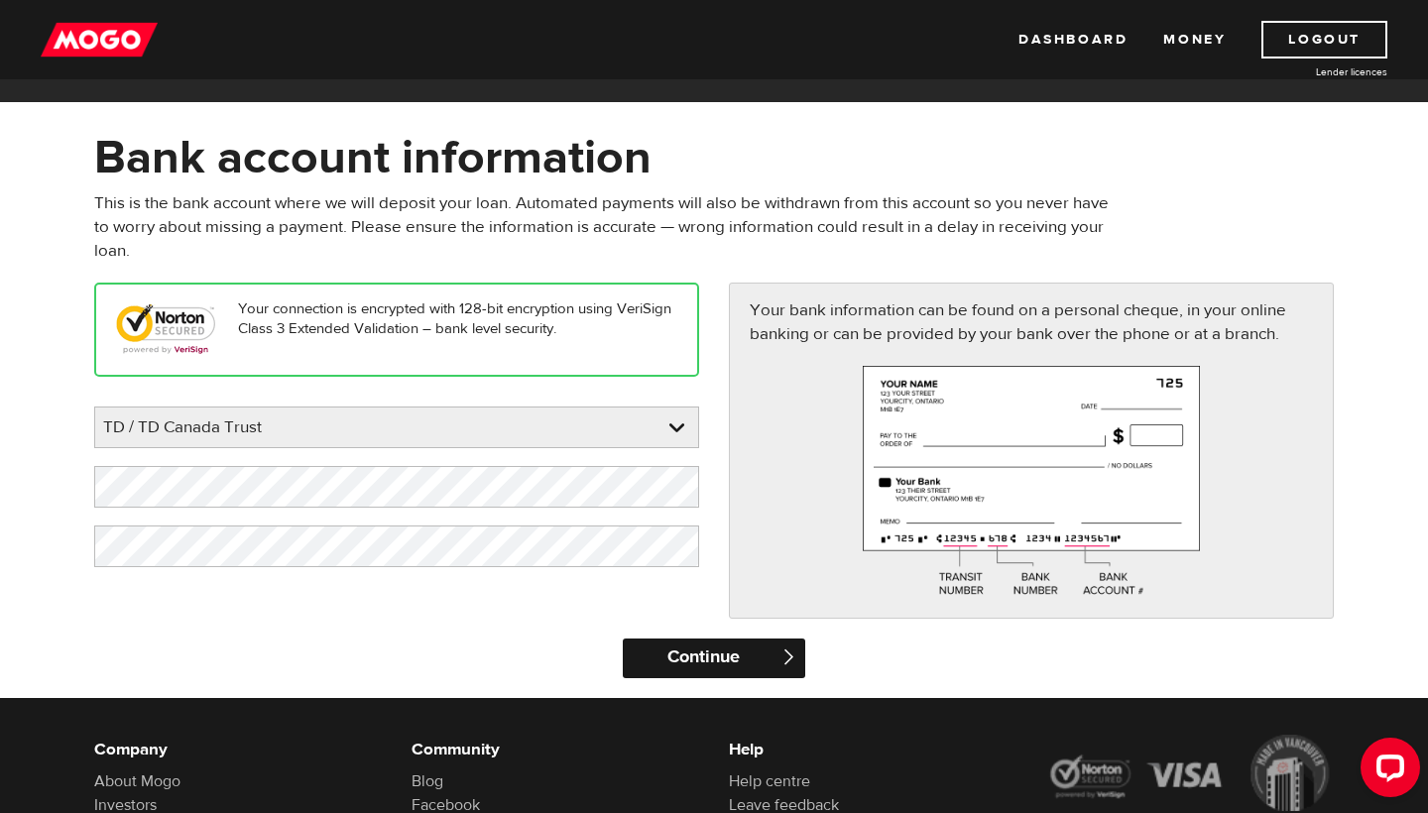
click at [714, 666] on input "Continue" at bounding box center [713, 658] width 181 height 40
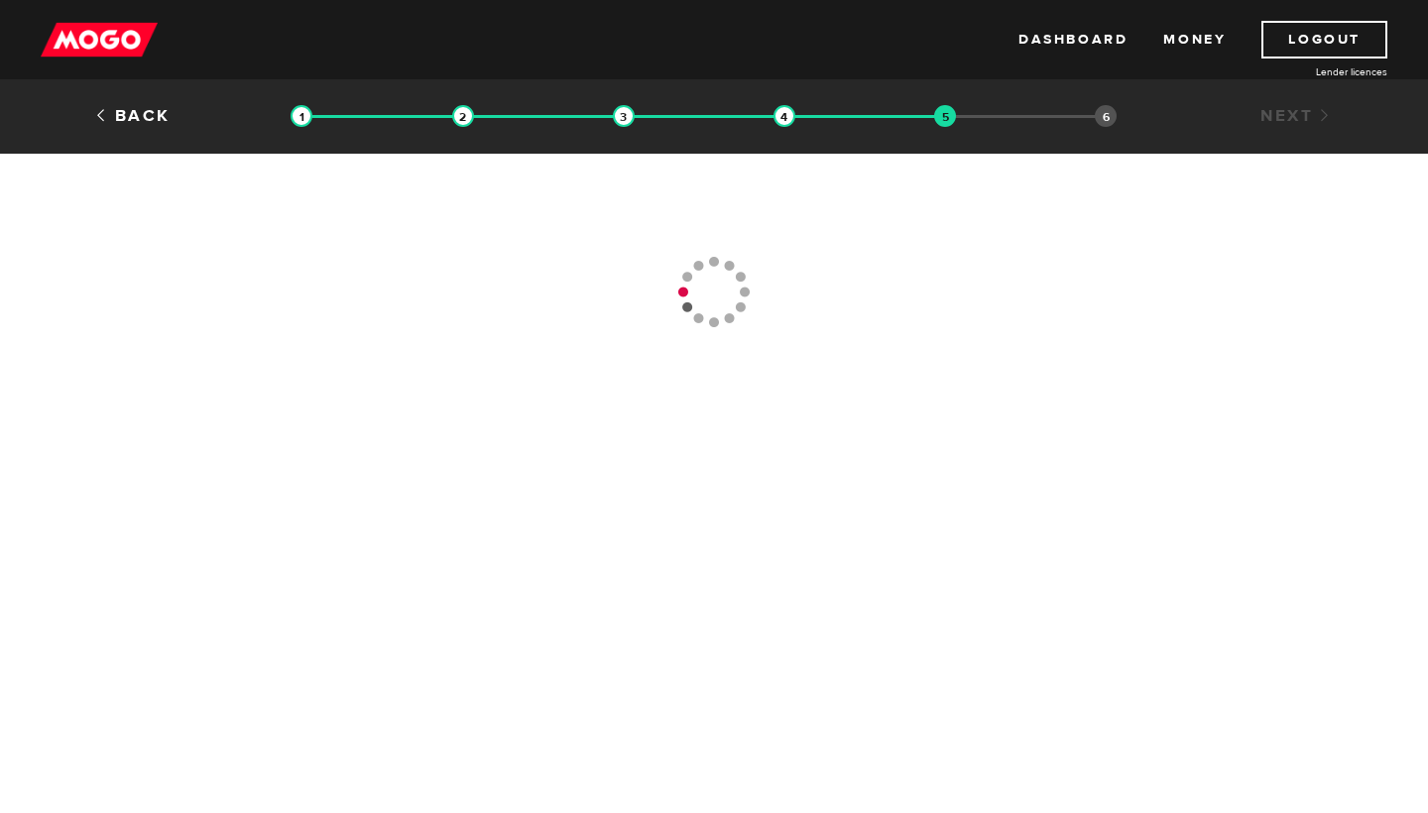
type input "[PHONE_NUMBER]"
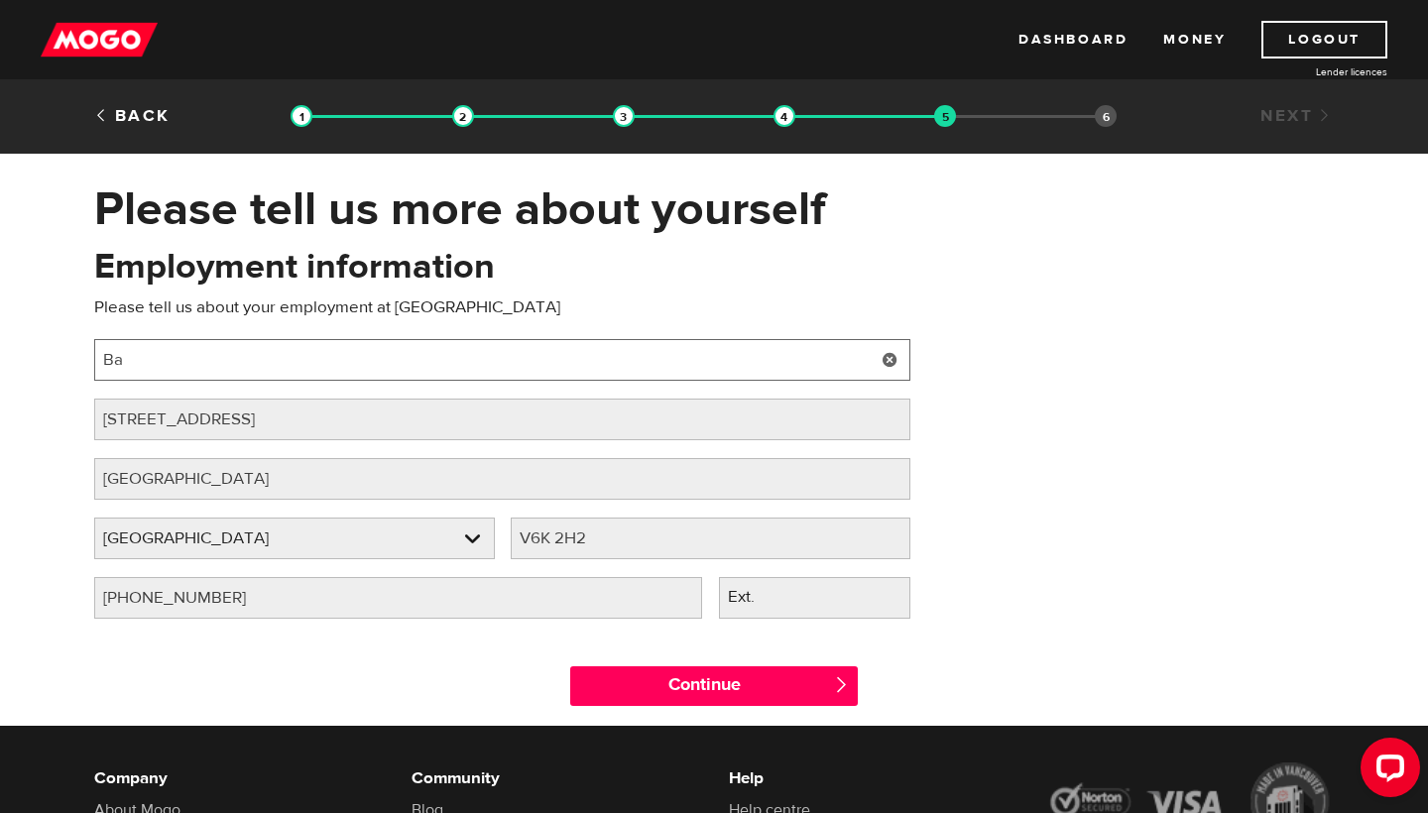
type input "B"
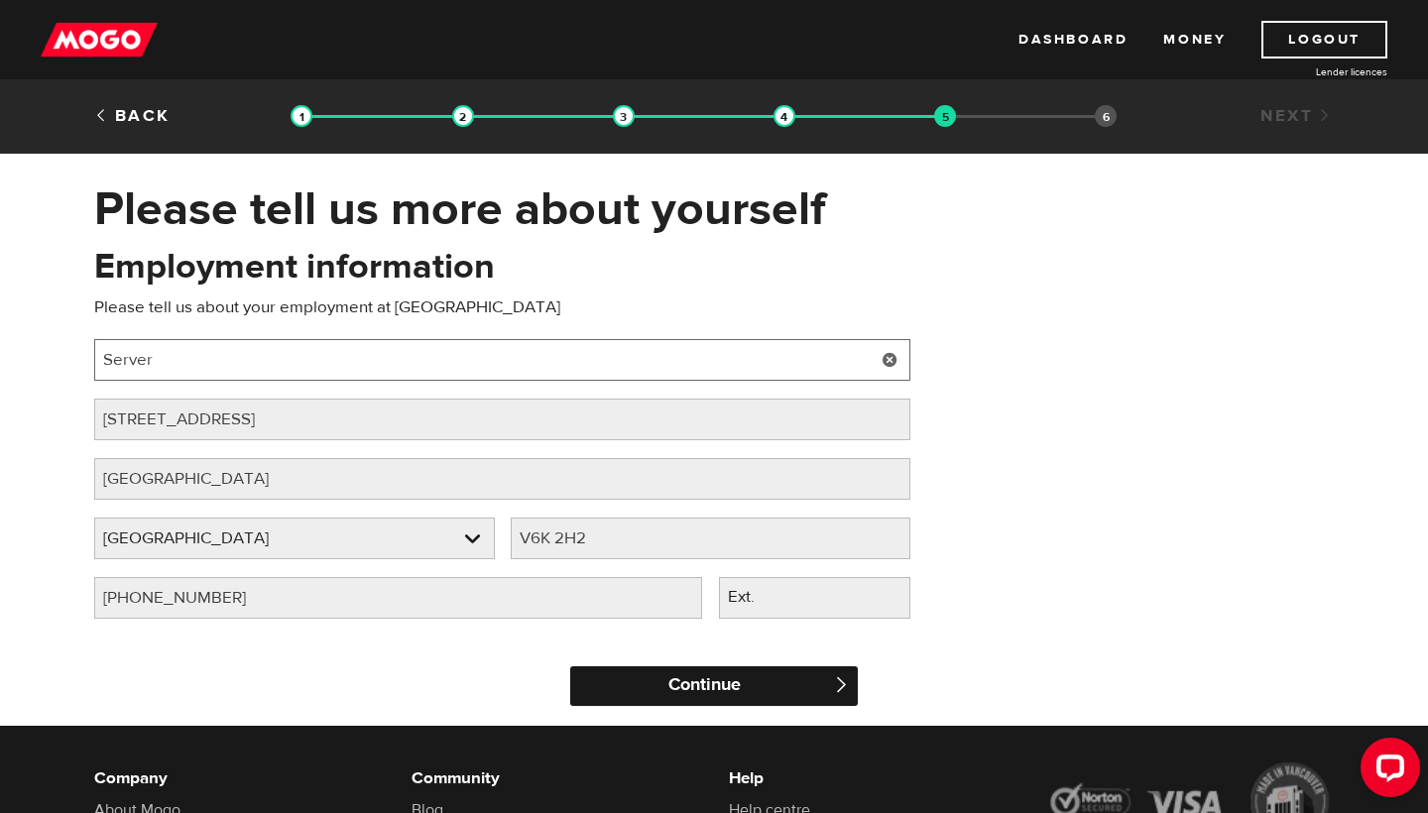
type input "Server"
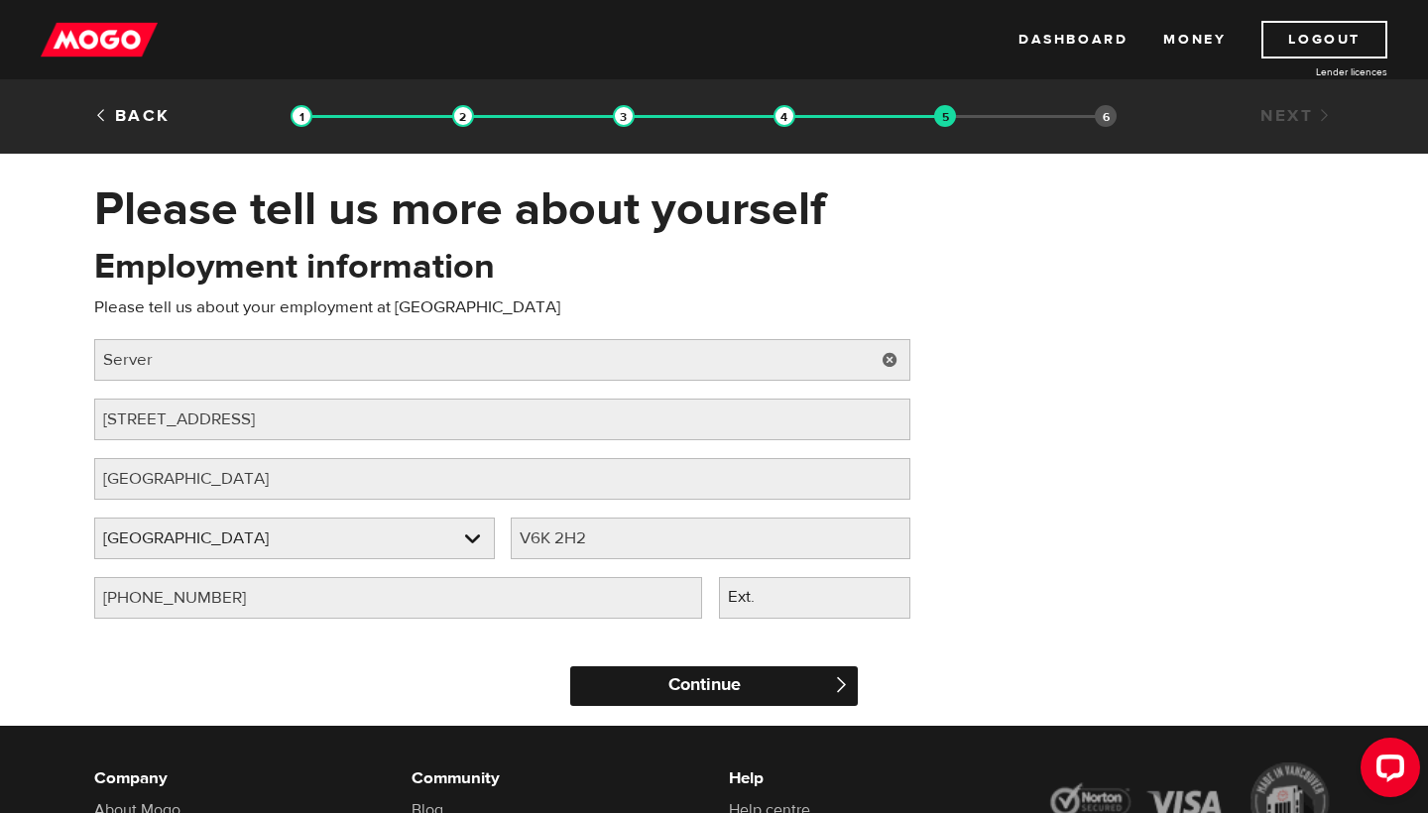
click at [711, 688] on input "Continue" at bounding box center [714, 686] width 288 height 40
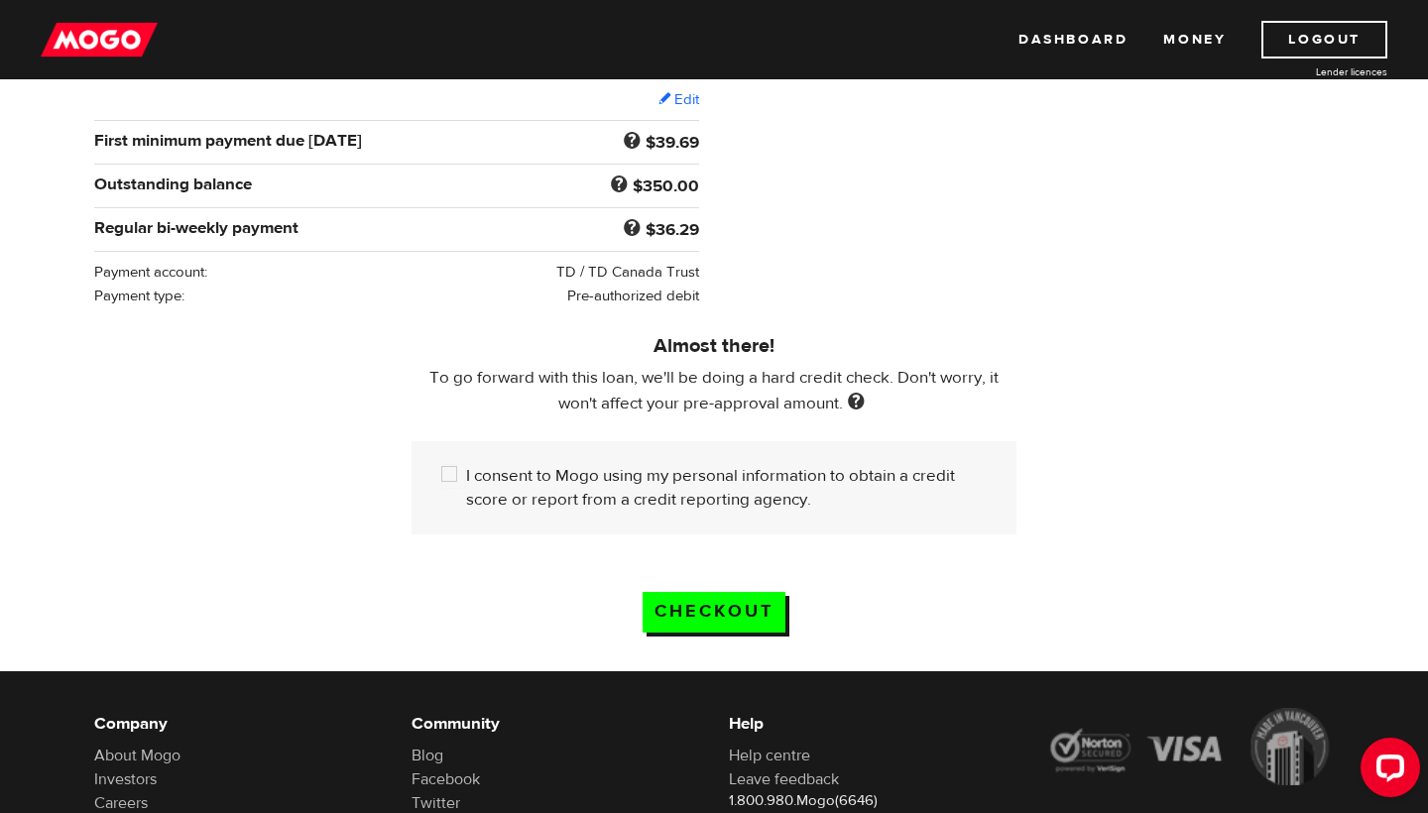
scroll to position [372, 0]
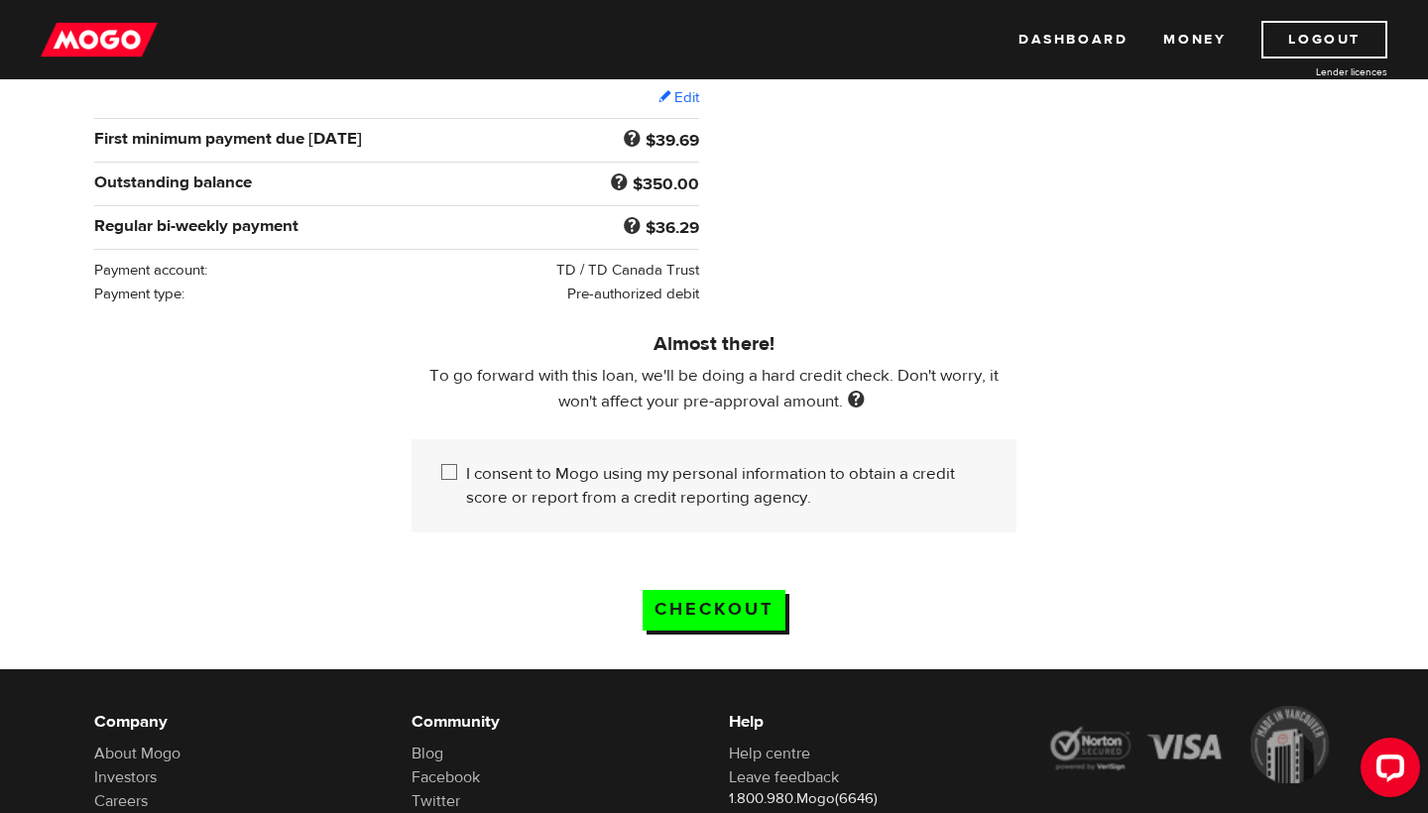
click at [448, 475] on input "I consent to Mogo using my personal information to obtain a credit score or rep…" at bounding box center [453, 474] width 25 height 25
checkbox input "true"
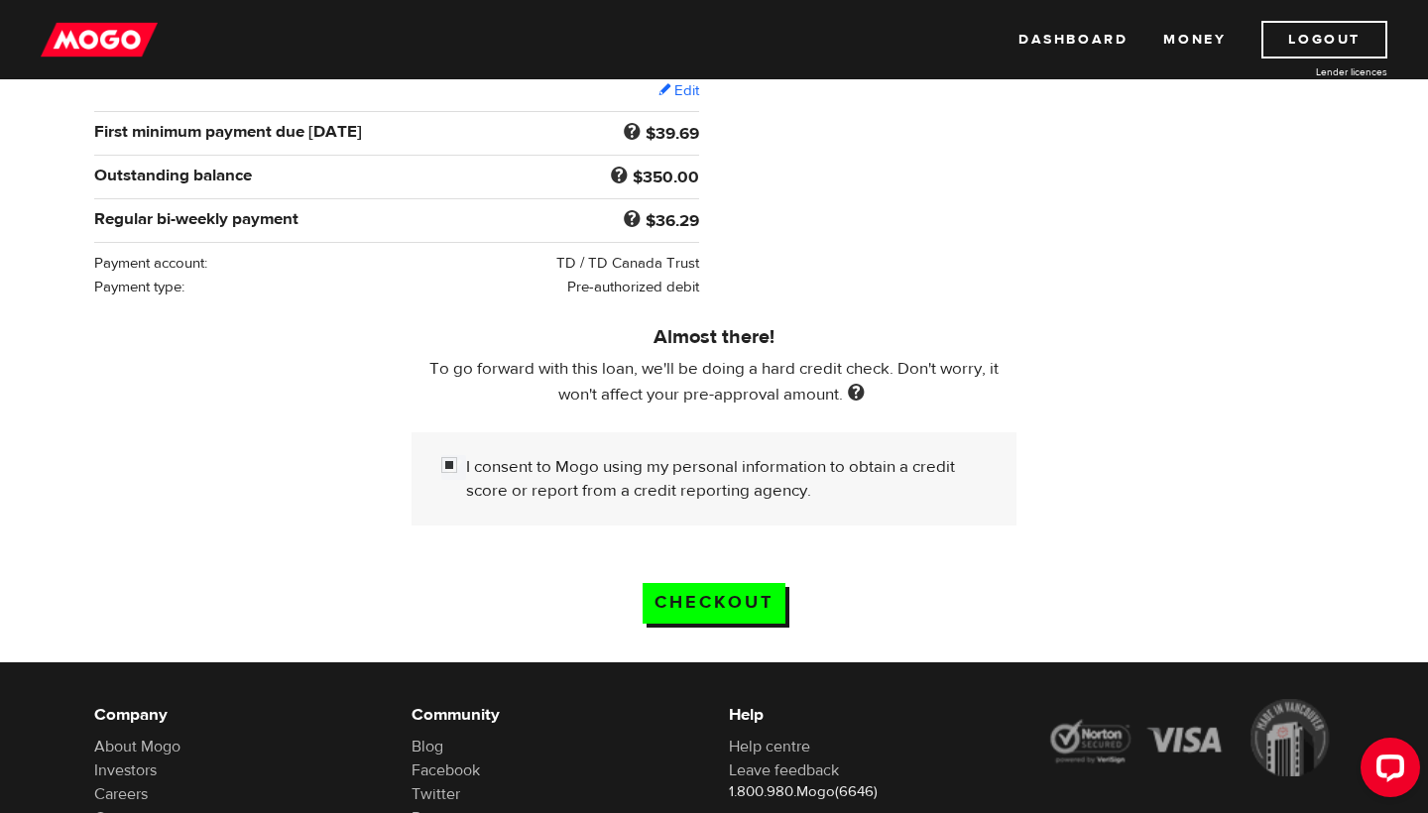
scroll to position [398, 0]
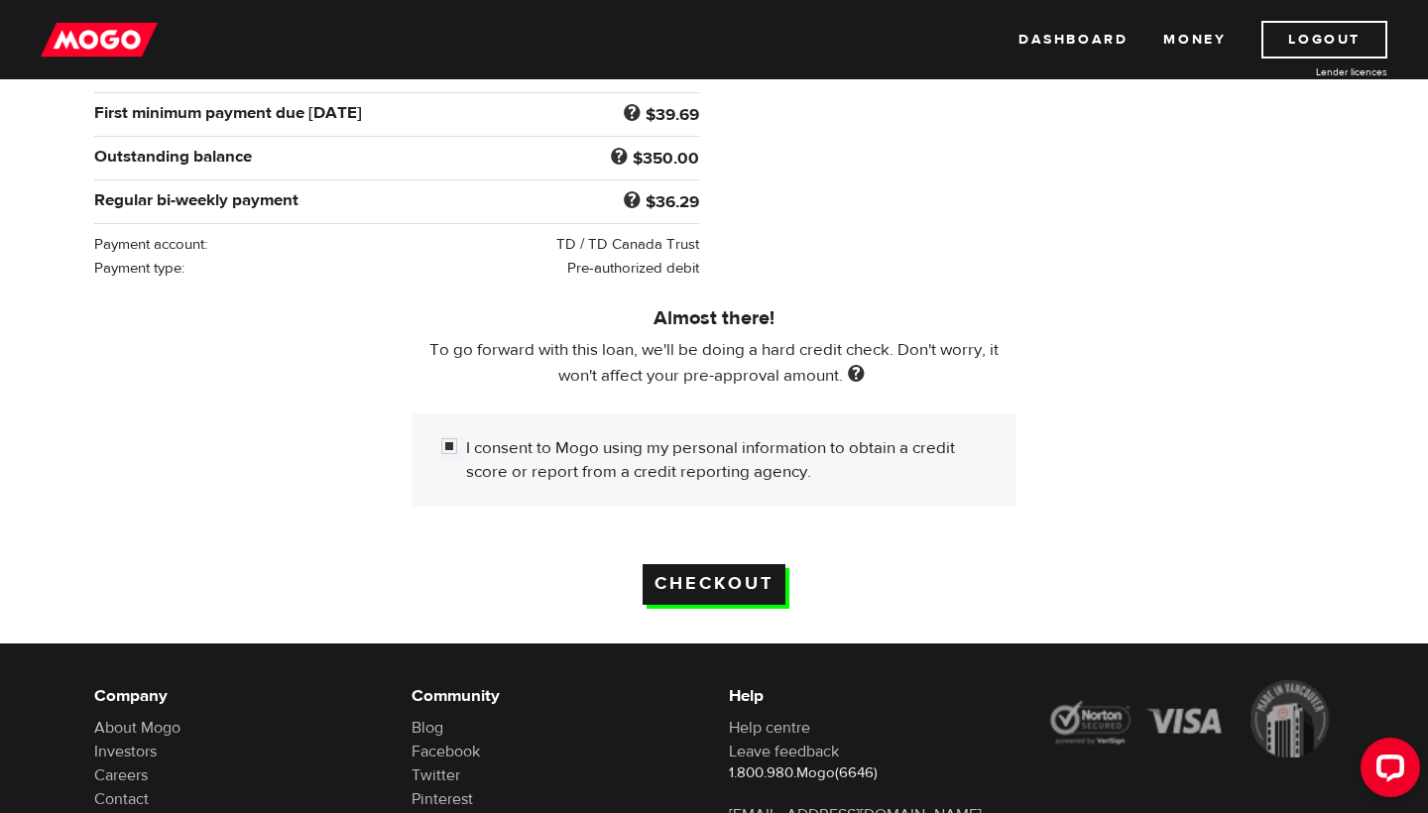
click at [717, 591] on input "Checkout" at bounding box center [713, 584] width 143 height 41
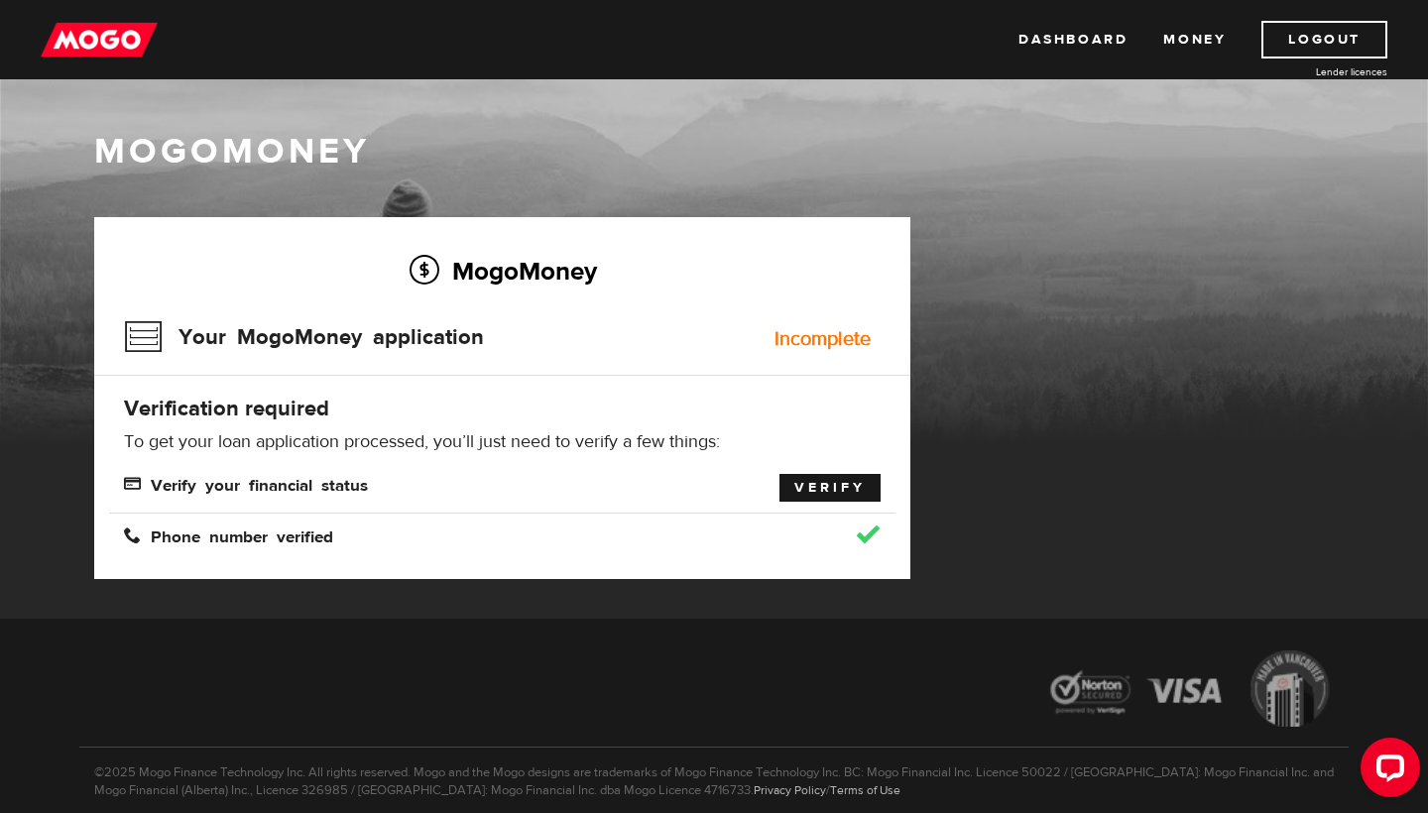
click at [827, 482] on link "Verify" at bounding box center [829, 488] width 101 height 28
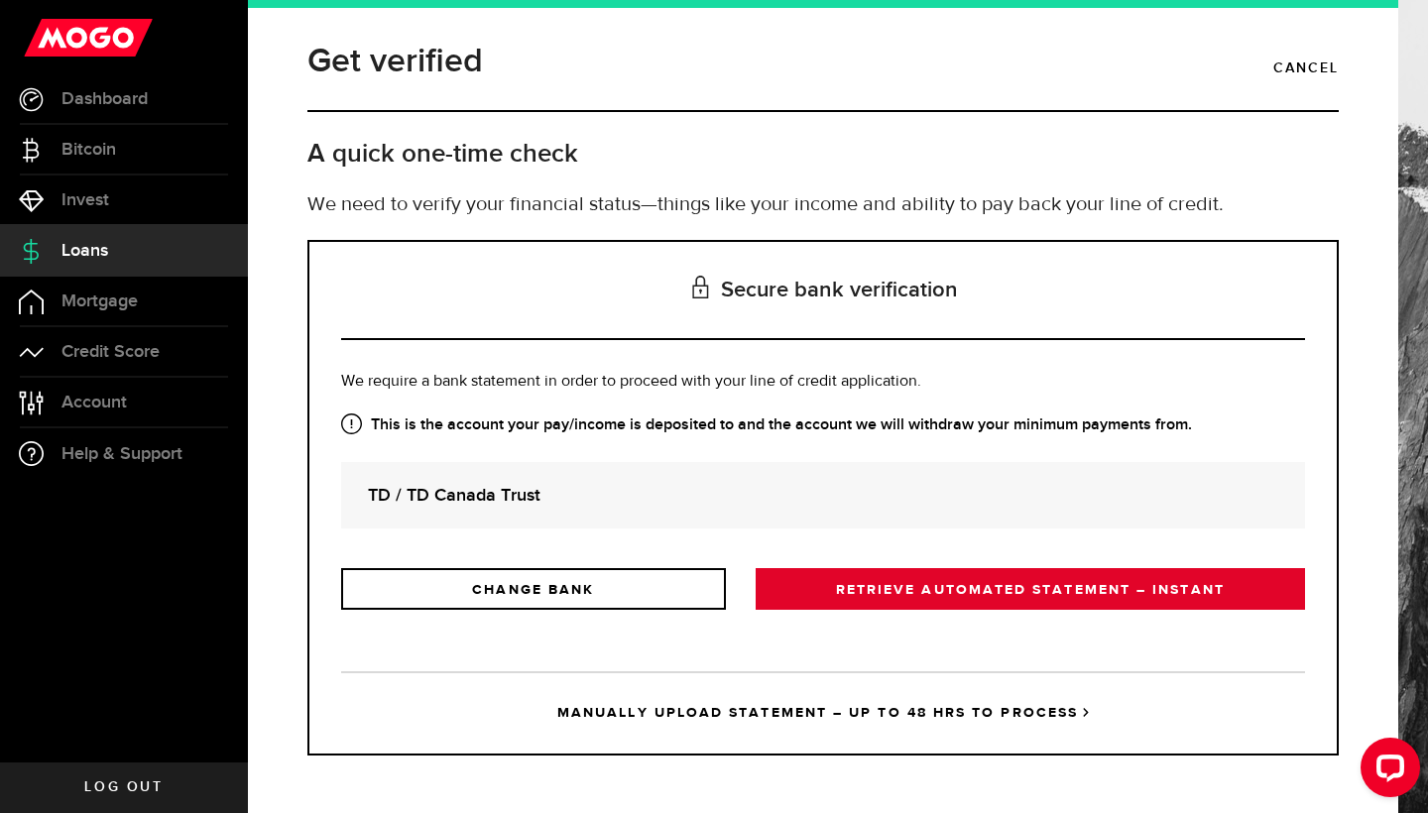
click at [846, 591] on link "RETRIEVE AUTOMATED STATEMENT – INSTANT" at bounding box center [1029, 589] width 549 height 42
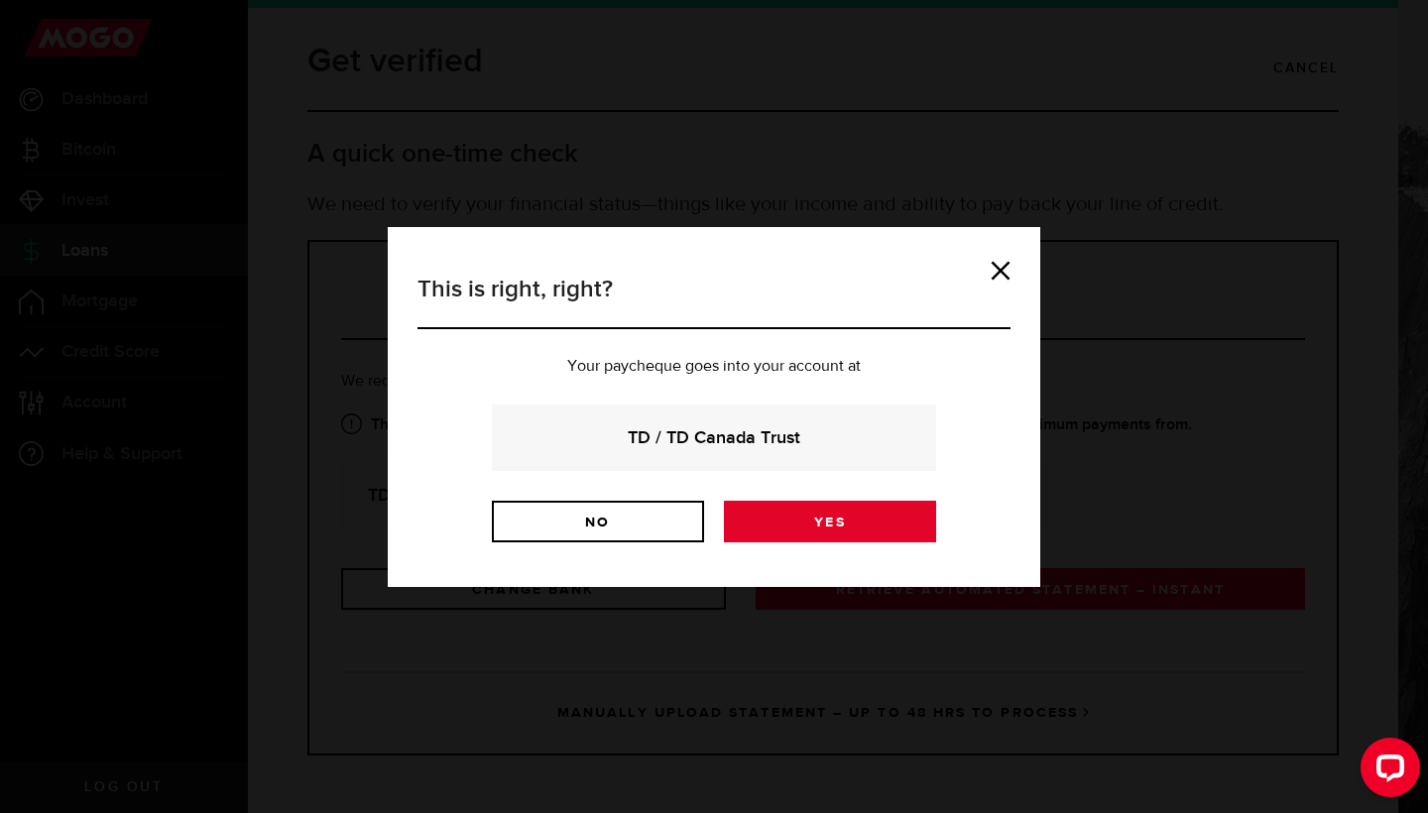
click at [790, 521] on link "Yes" at bounding box center [830, 522] width 212 height 42
